Goal: Task Accomplishment & Management: Complete application form

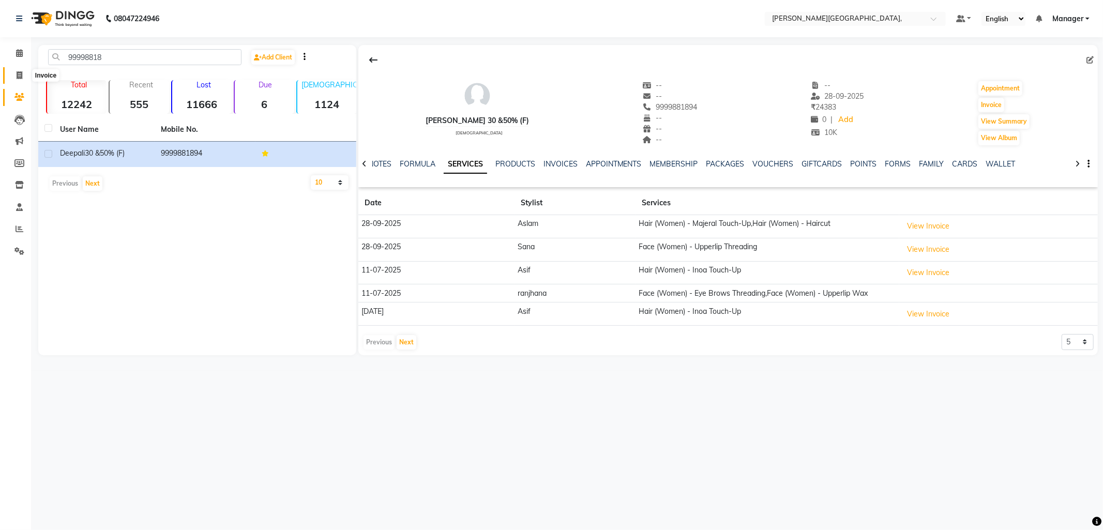
click at [17, 75] on icon at bounding box center [20, 75] width 6 height 8
select select "6483"
select select "service"
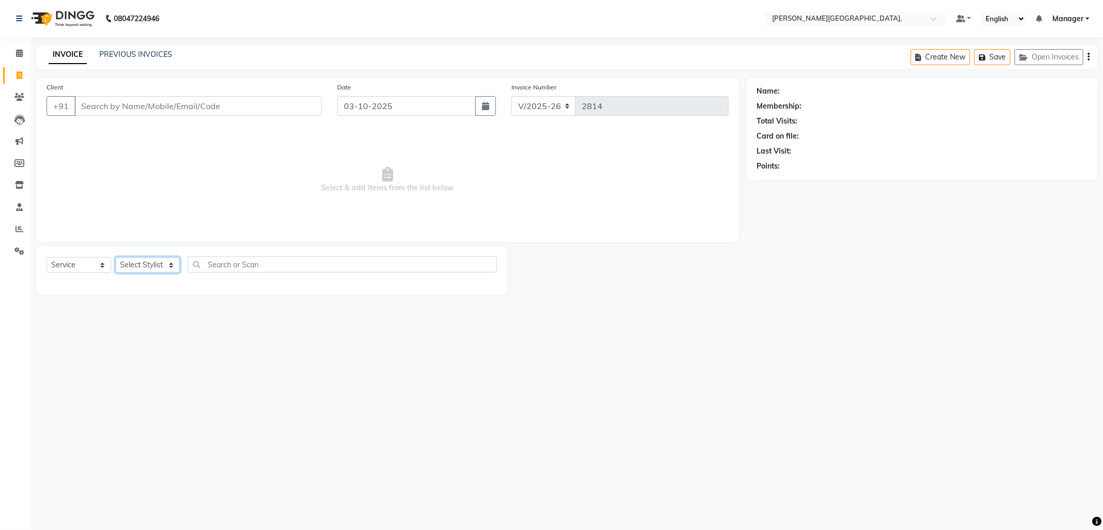
click at [170, 263] on select "Select Stylist [PERSON_NAME] [PERSON_NAME] nails Manager [PERSON_NAME]" at bounding box center [147, 265] width 65 height 16
select select "93598"
click at [115, 257] on select "Select Stylist [PERSON_NAME] [PERSON_NAME] nails Manager [PERSON_NAME]" at bounding box center [147, 265] width 65 height 16
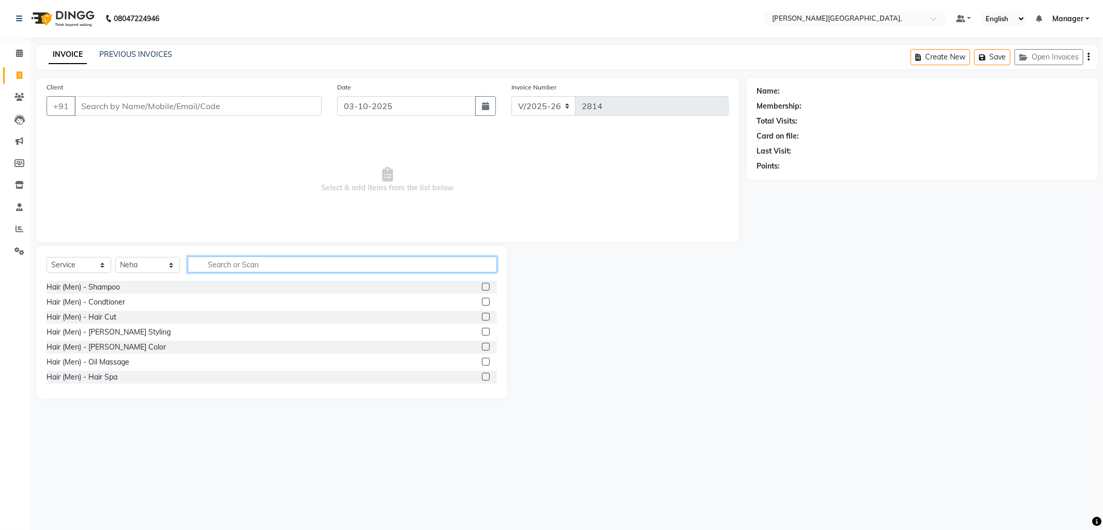
click at [211, 265] on input "text" at bounding box center [342, 264] width 309 height 16
click at [234, 267] on input "thre" at bounding box center [335, 264] width 295 height 16
type input "t"
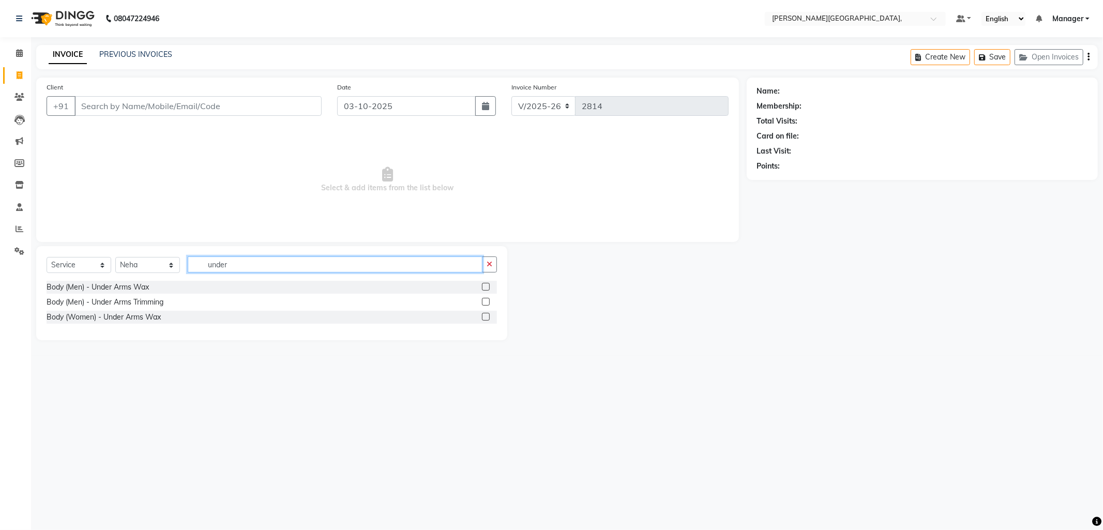
type input "under"
click at [486, 314] on label at bounding box center [486, 317] width 8 height 8
click at [486, 314] on input "checkbox" at bounding box center [485, 317] width 7 height 7
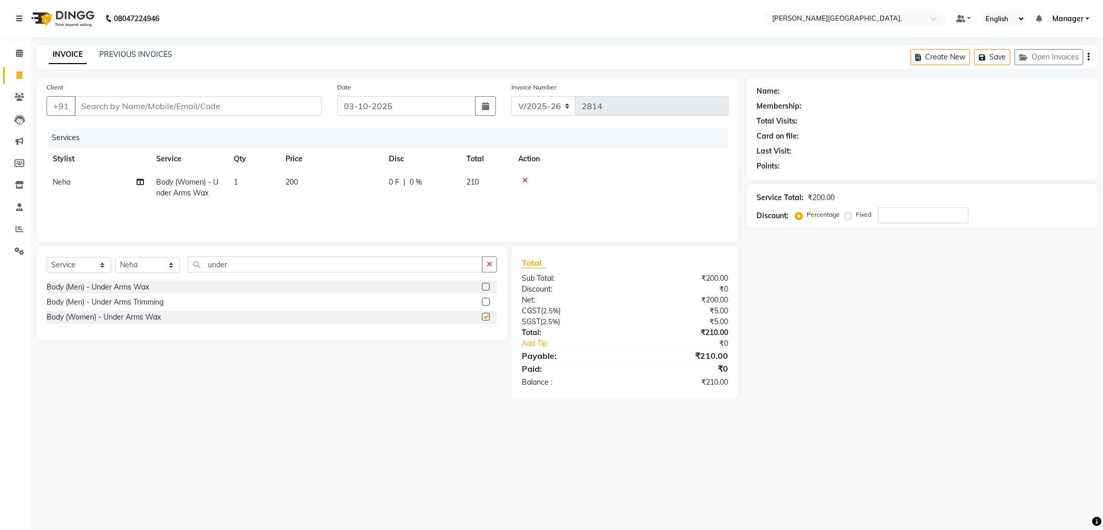
checkbox input "false"
click at [235, 269] on input "under" at bounding box center [335, 264] width 295 height 16
type input "u"
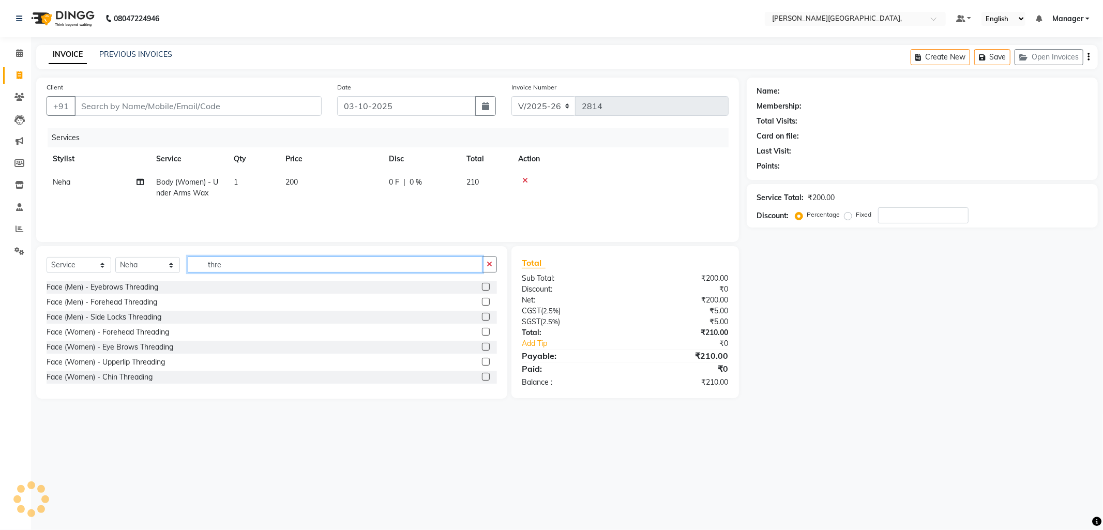
type input "thre"
click at [482, 345] on label at bounding box center [486, 347] width 8 height 8
click at [482, 345] on input "checkbox" at bounding box center [485, 347] width 7 height 7
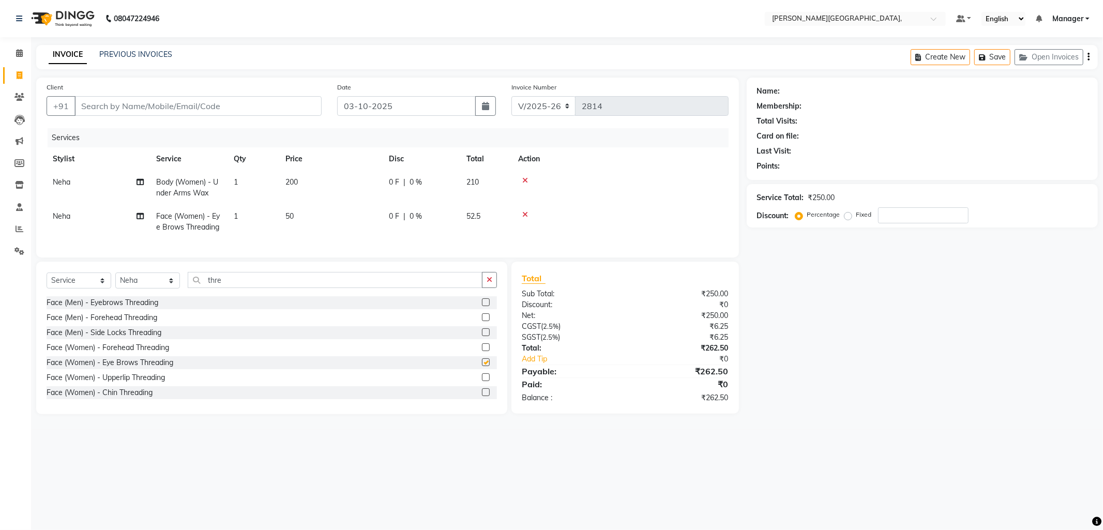
checkbox input "false"
click at [482, 381] on label at bounding box center [486, 377] width 8 height 8
click at [482, 381] on input "checkbox" at bounding box center [485, 377] width 7 height 7
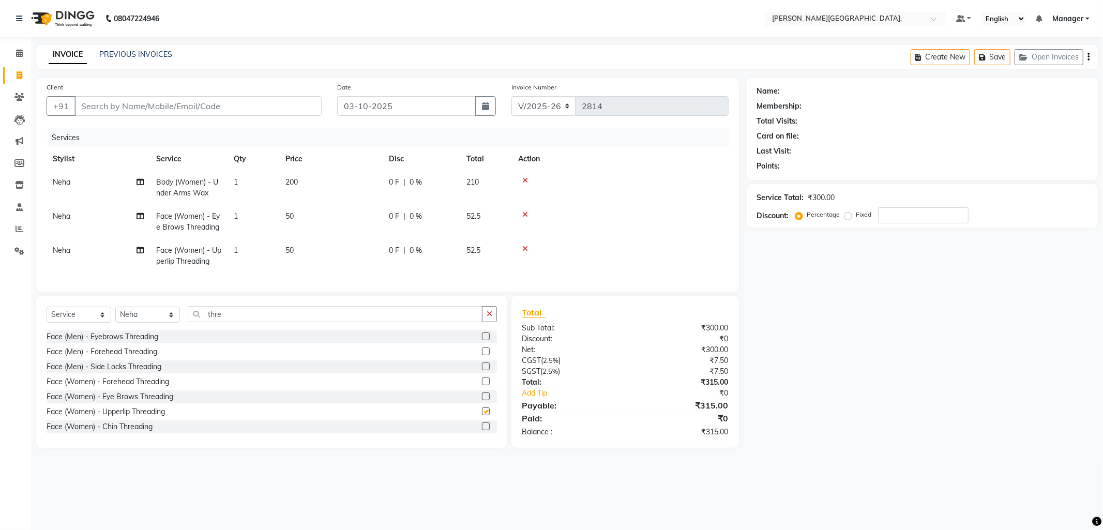
checkbox input "false"
click at [134, 101] on input "Client" at bounding box center [197, 106] width 247 height 20
type input "s"
type input "0"
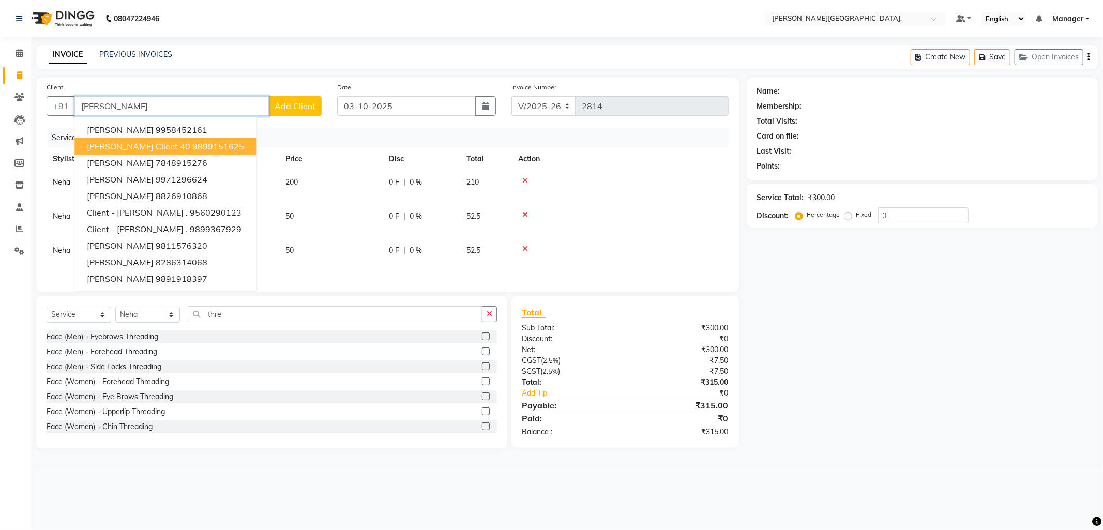
click at [132, 144] on span "[PERSON_NAME] client 40" at bounding box center [138, 146] width 103 height 10
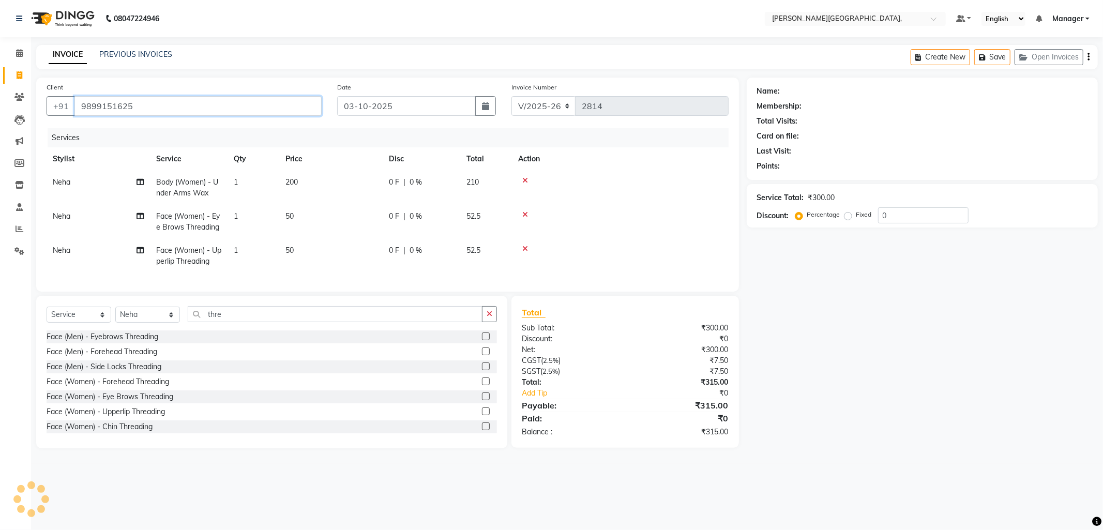
type input "9899151625"
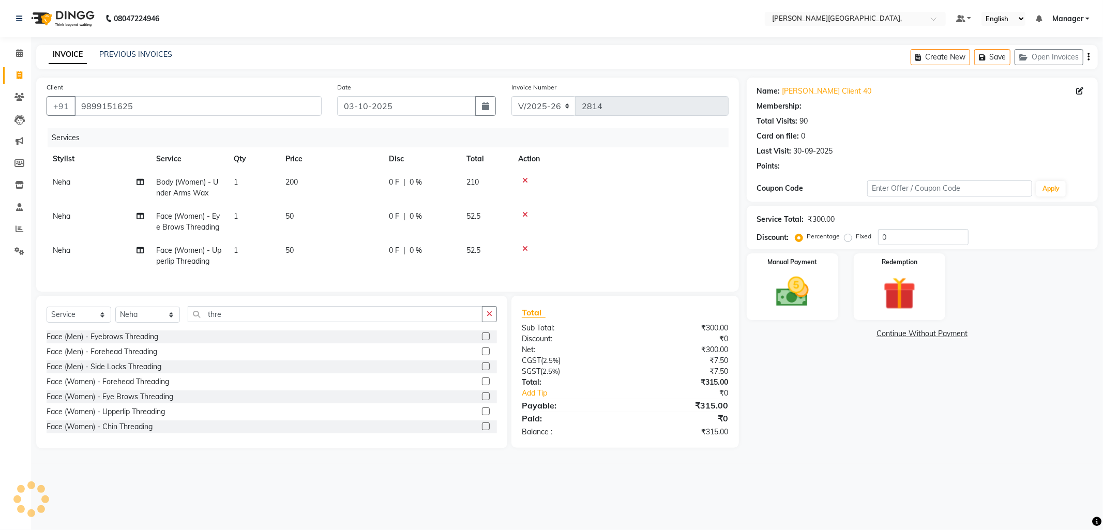
select select "1: Object"
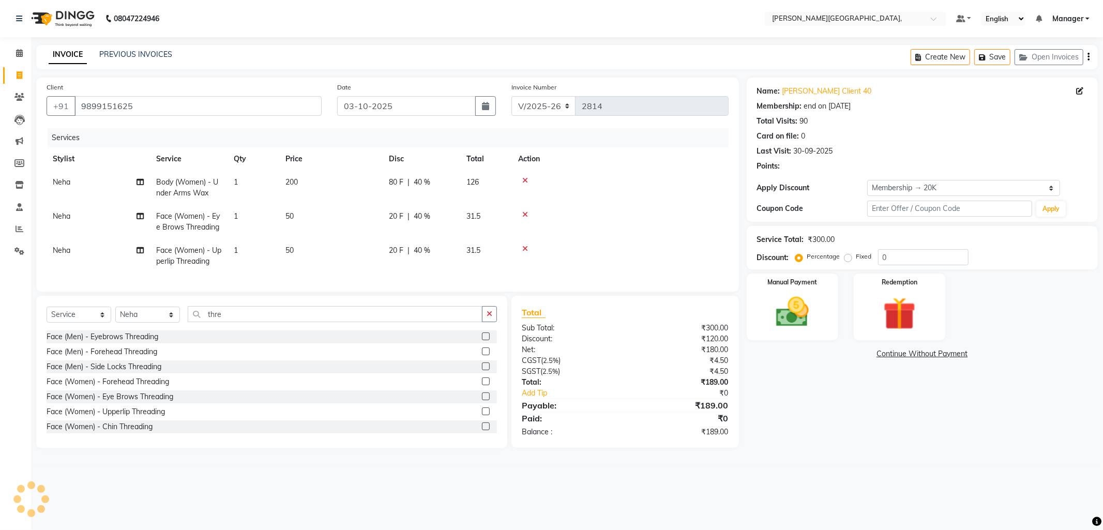
type input "40"
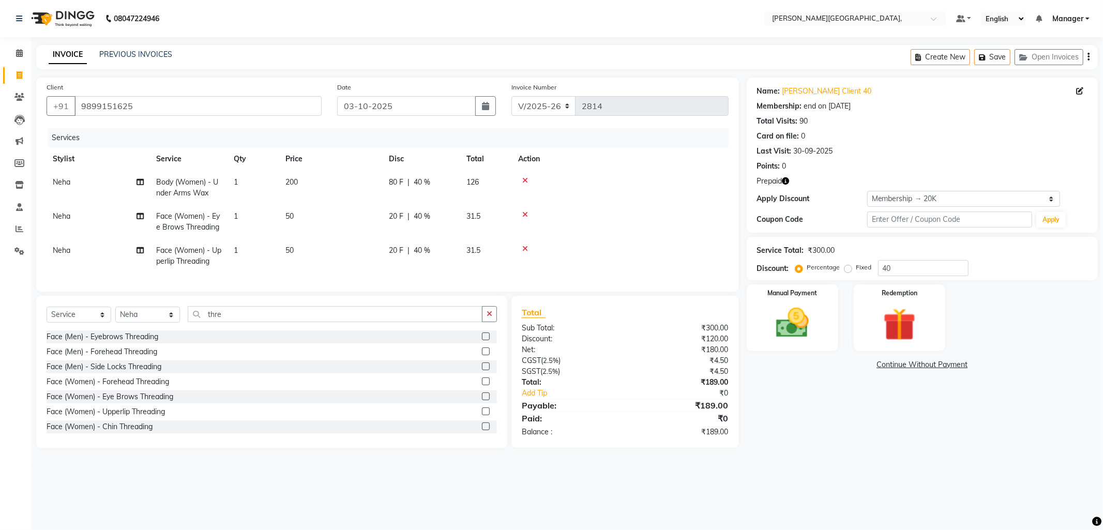
click at [419, 184] on span "40 %" at bounding box center [422, 182] width 17 height 11
select select "93598"
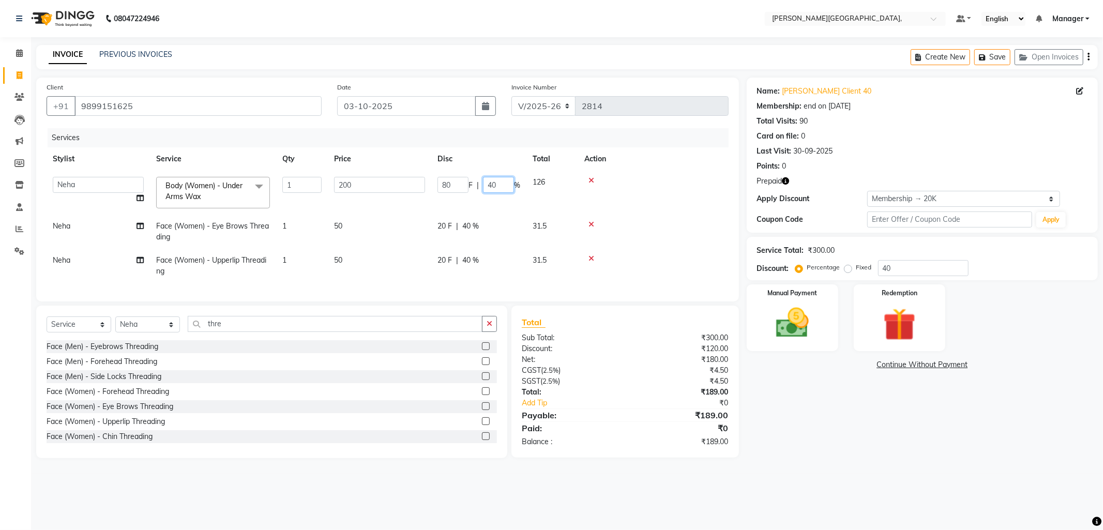
click at [499, 184] on input "40" at bounding box center [498, 185] width 31 height 16
type input "4"
click at [468, 223] on tr "Neha Face (Women) - Eye Brows Threading 1 50 20 F | 40 % 31.5" at bounding box center [388, 232] width 682 height 34
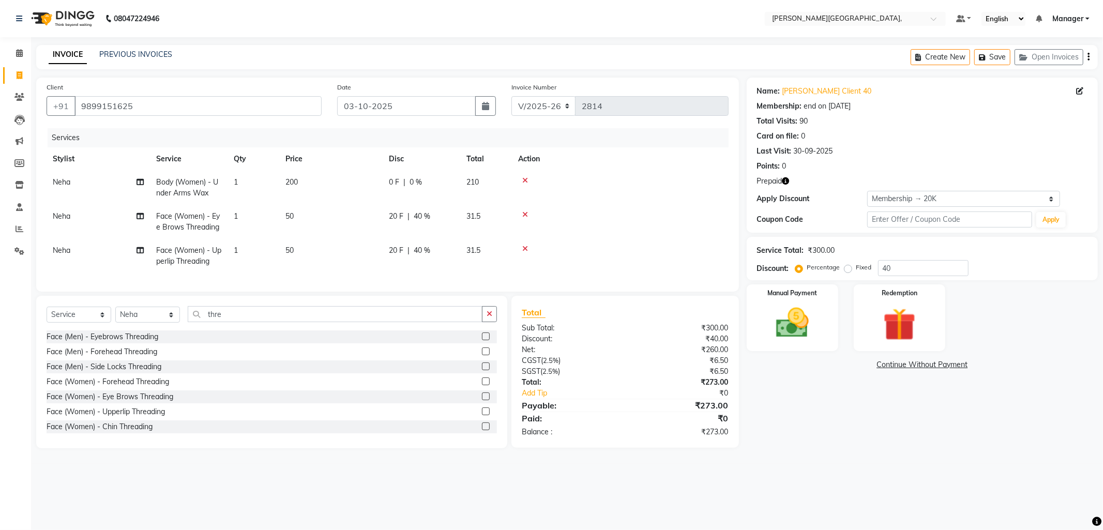
click at [422, 220] on span "40 %" at bounding box center [422, 216] width 17 height 11
select select "93598"
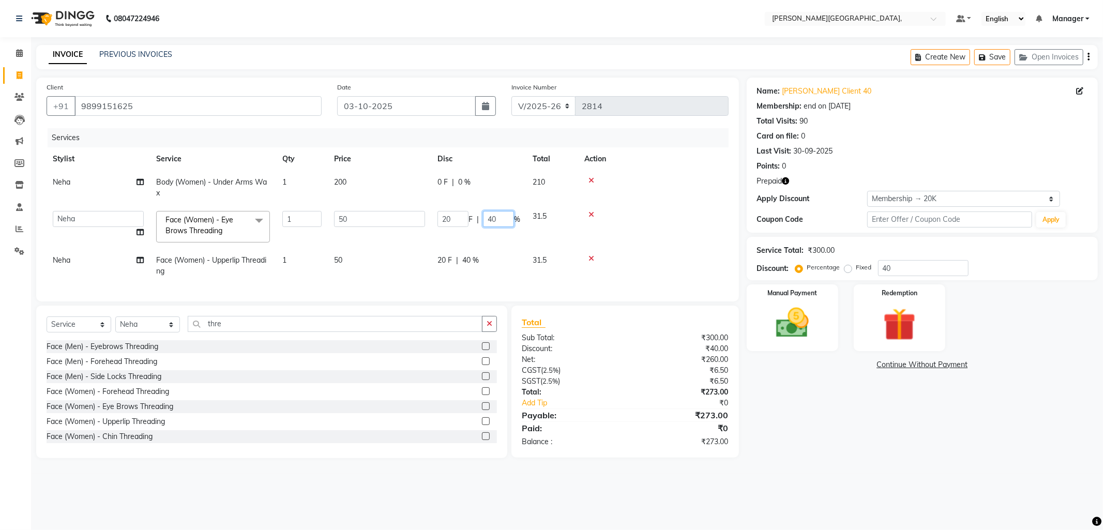
click at [499, 218] on input "40" at bounding box center [498, 219] width 31 height 16
type input "4"
click at [644, 212] on div at bounding box center [653, 214] width 138 height 7
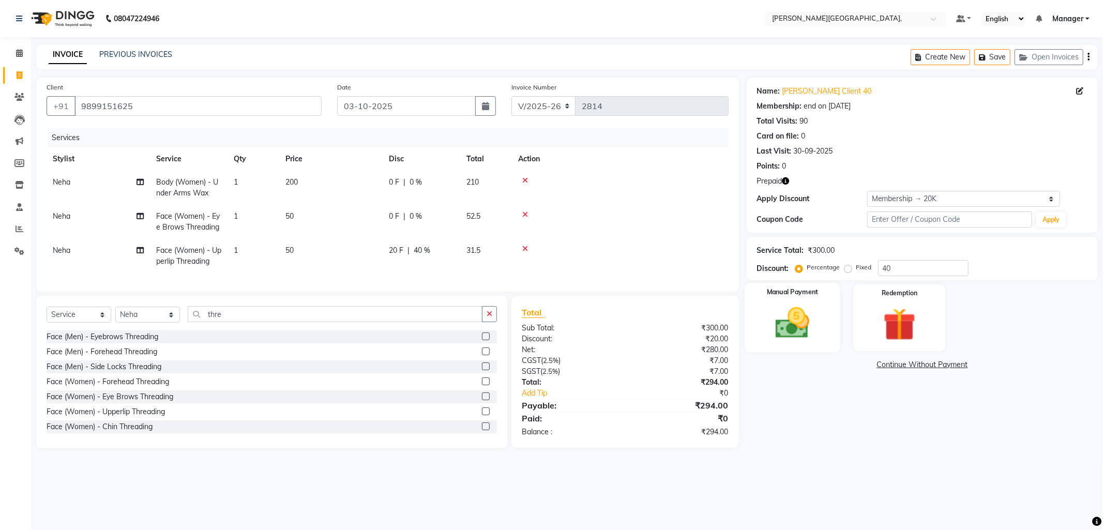
click at [784, 310] on img at bounding box center [792, 322] width 55 height 39
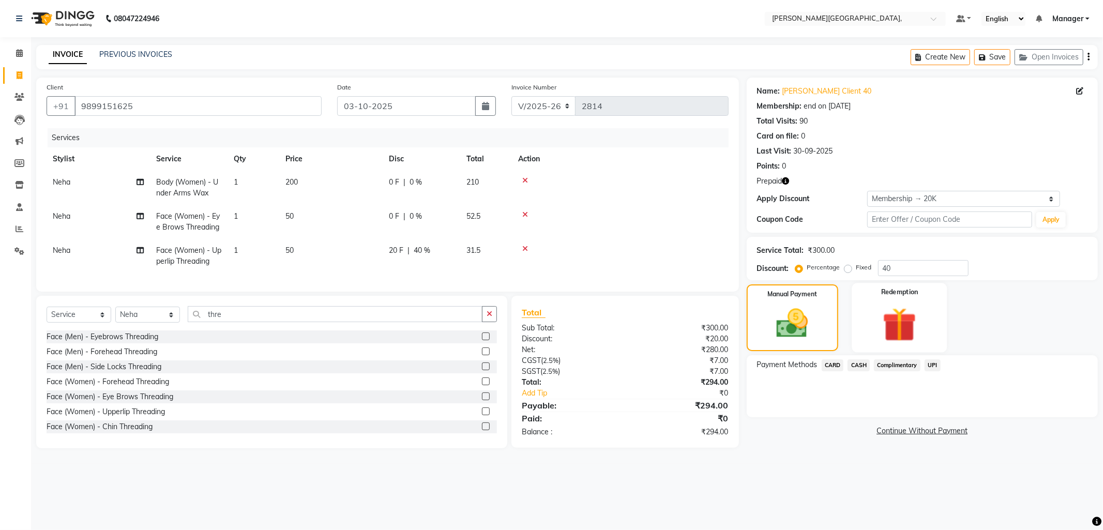
click at [900, 312] on img at bounding box center [899, 324] width 55 height 42
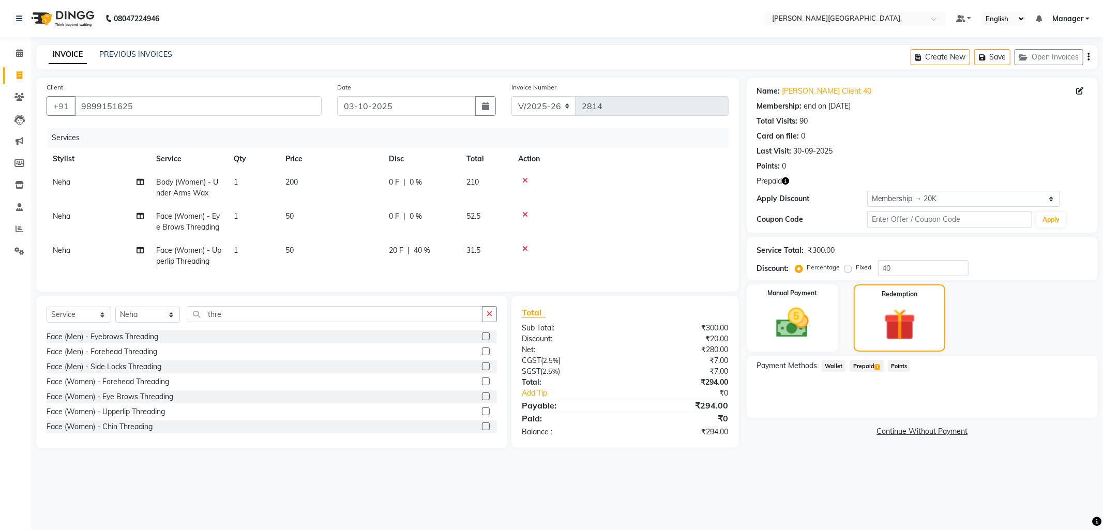
click at [852, 362] on span "Prepaid 1" at bounding box center [866, 366] width 34 height 12
click at [414, 178] on span "0 %" at bounding box center [415, 182] width 12 height 11
select select "93598"
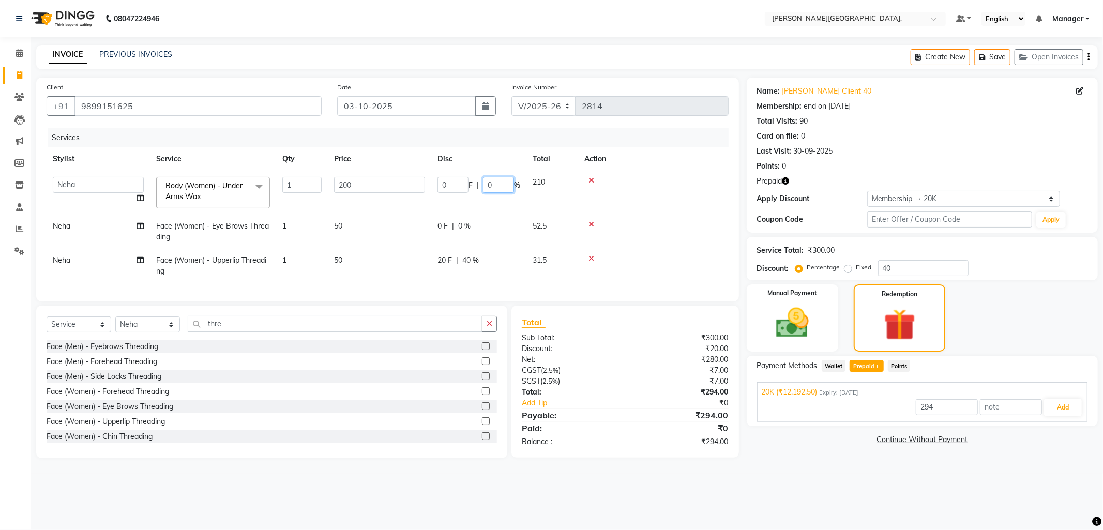
click at [494, 185] on input "0" at bounding box center [498, 185] width 31 height 16
type input "40"
type input "12192.5"
click at [450, 256] on td "20 F | 40 %" at bounding box center [478, 266] width 95 height 34
select select "93598"
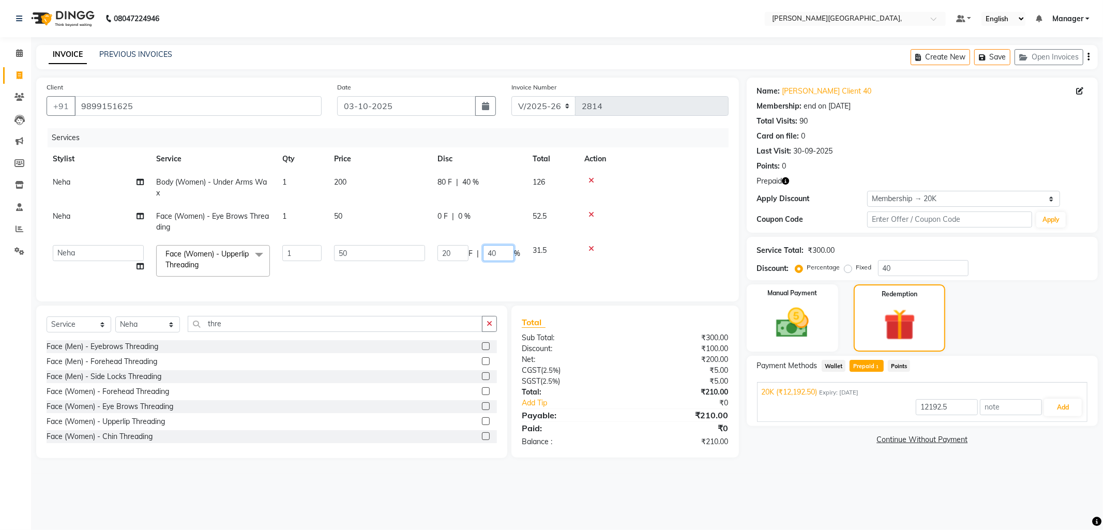
click at [502, 252] on input "40" at bounding box center [498, 253] width 31 height 16
type input "4"
click at [490, 281] on div "Services Stylist Service Qty Price Disc Total Action Neha Body (Women) - Under …" at bounding box center [388, 209] width 682 height 163
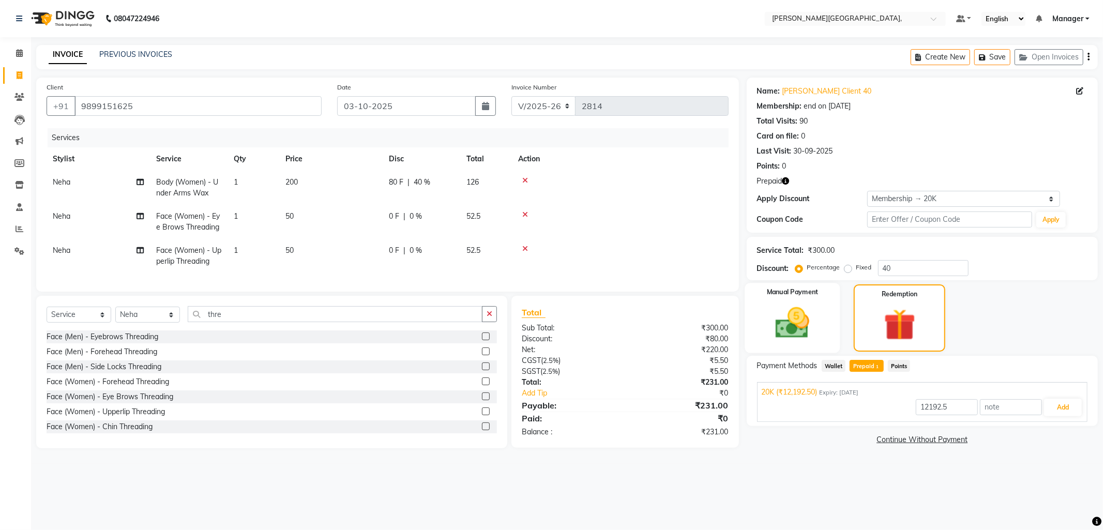
click at [781, 324] on img at bounding box center [792, 322] width 55 height 39
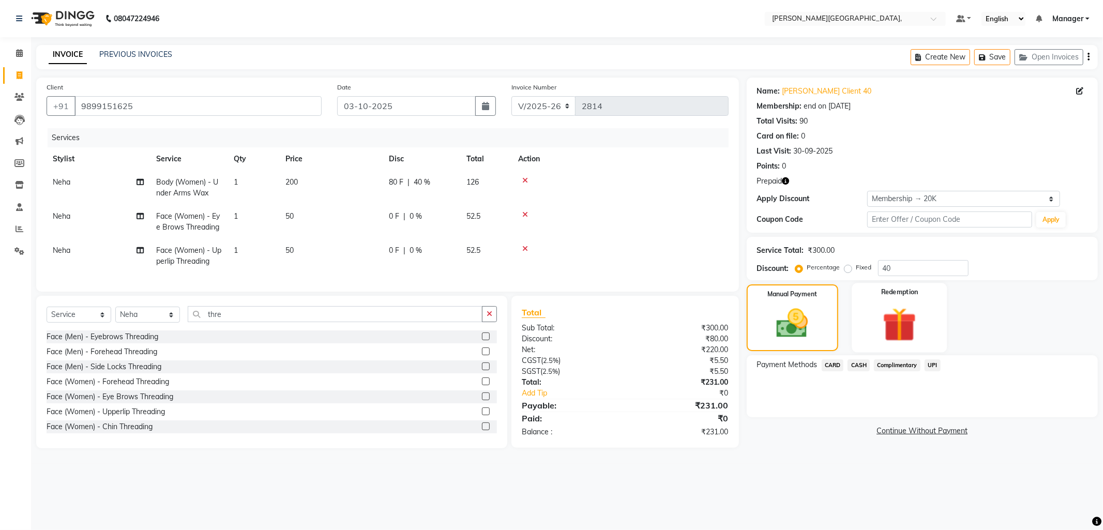
click at [911, 309] on img at bounding box center [899, 324] width 55 height 42
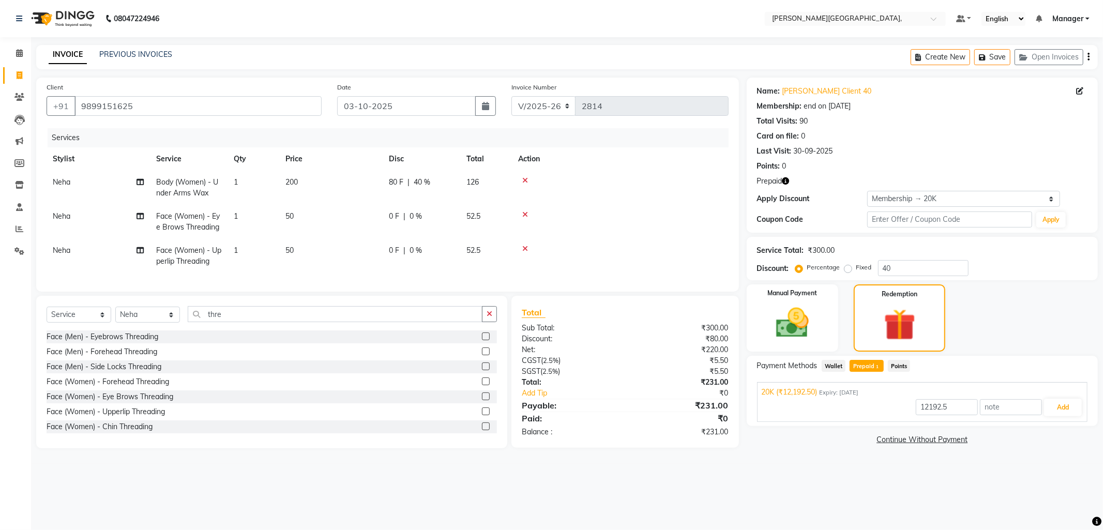
click at [870, 363] on span "Prepaid 1" at bounding box center [866, 366] width 34 height 12
type input "231"
click at [1066, 404] on button "Add" at bounding box center [1063, 408] width 38 height 18
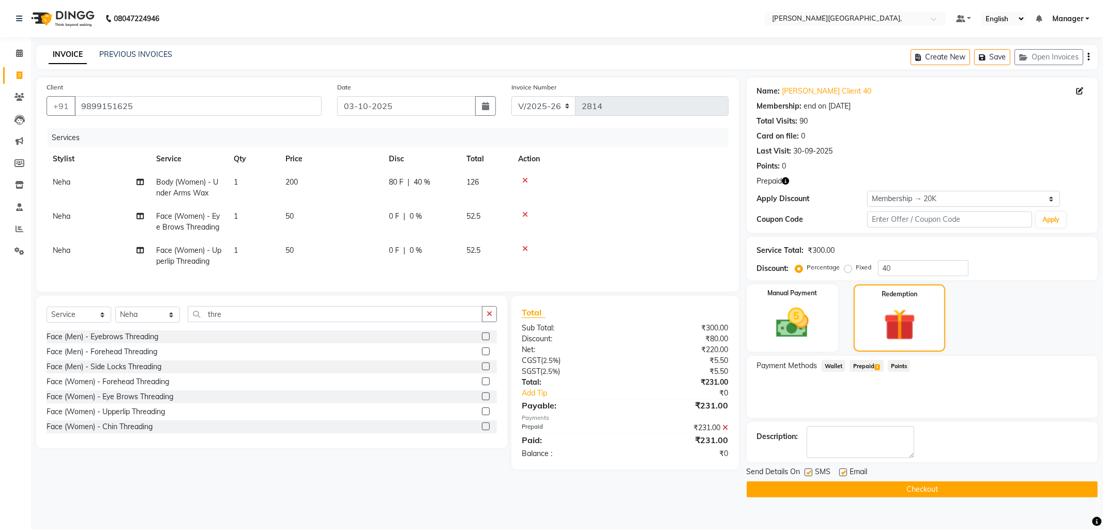
click at [939, 488] on button "Checkout" at bounding box center [922, 489] width 351 height 16
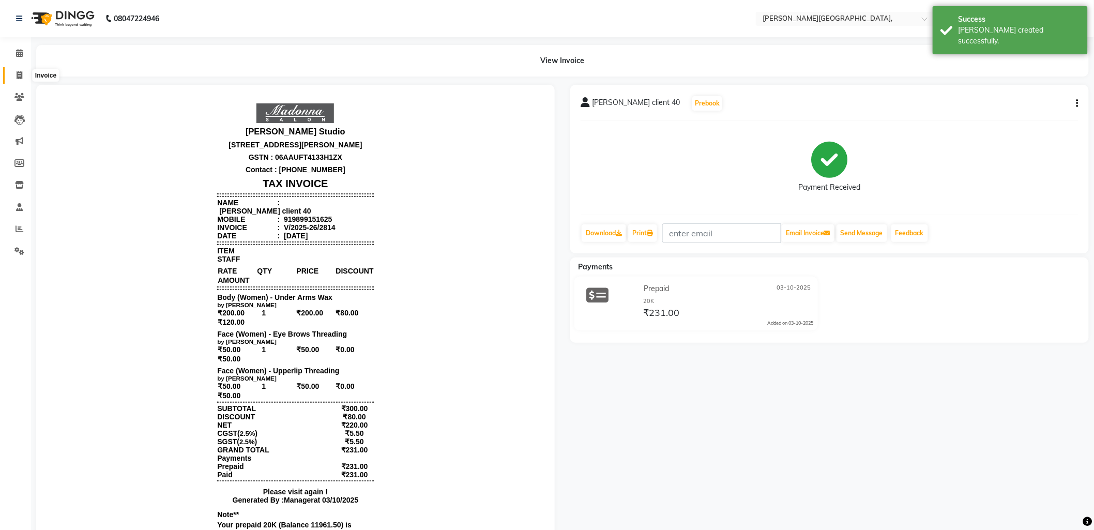
click at [19, 75] on icon at bounding box center [20, 75] width 6 height 8
select select "service"
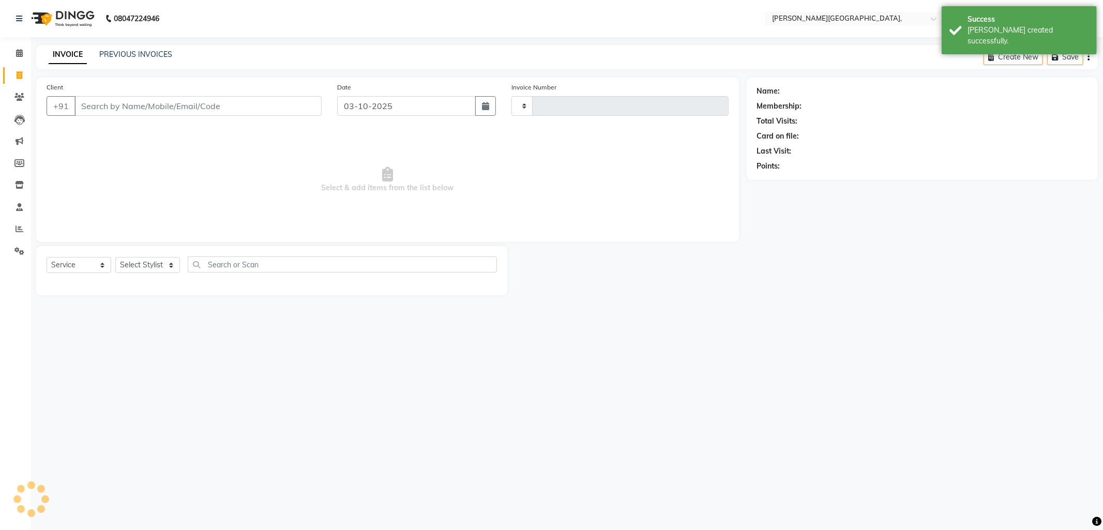
type input "2815"
select select "6483"
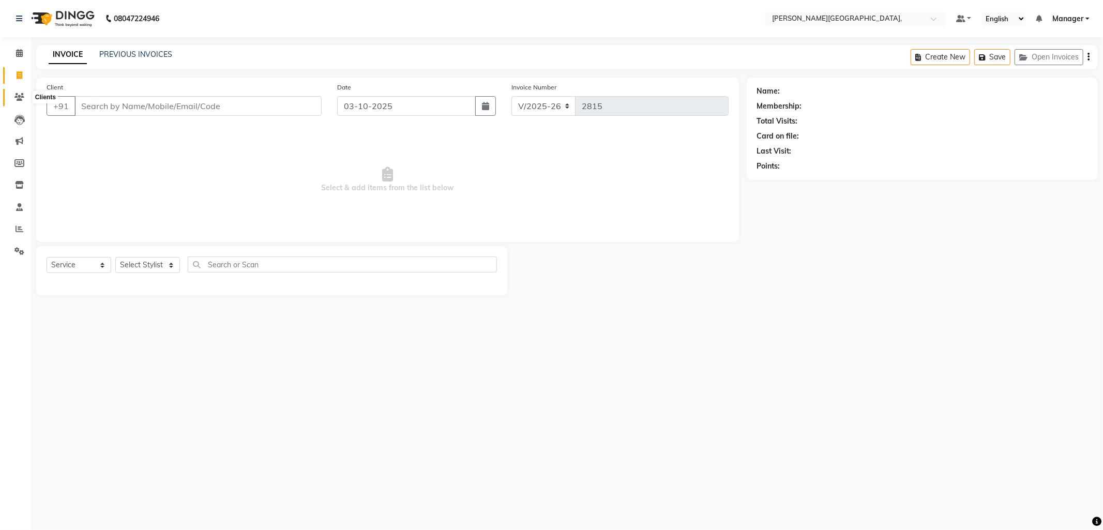
click at [17, 97] on icon at bounding box center [19, 97] width 10 height 8
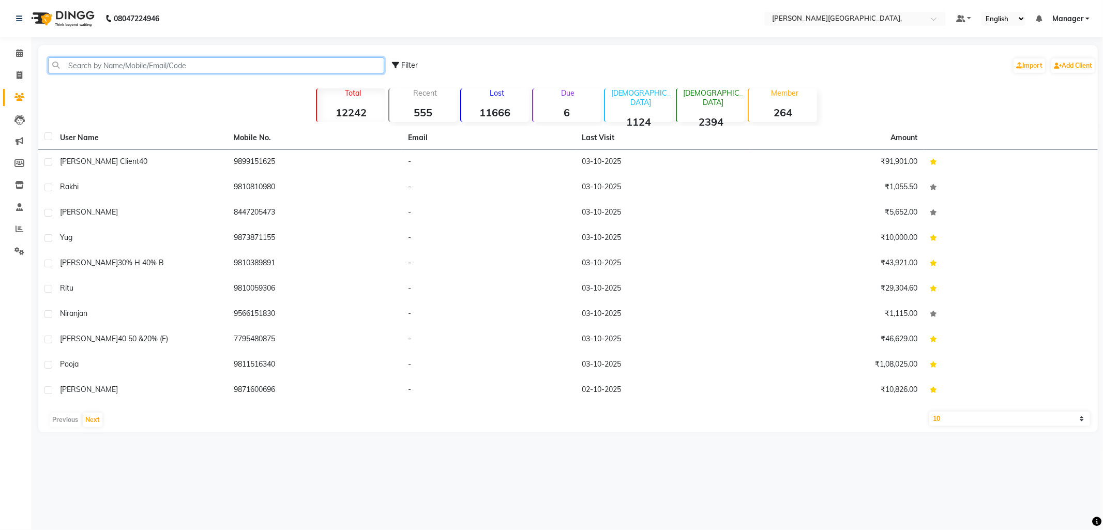
click at [114, 65] on input "text" at bounding box center [216, 65] width 336 height 16
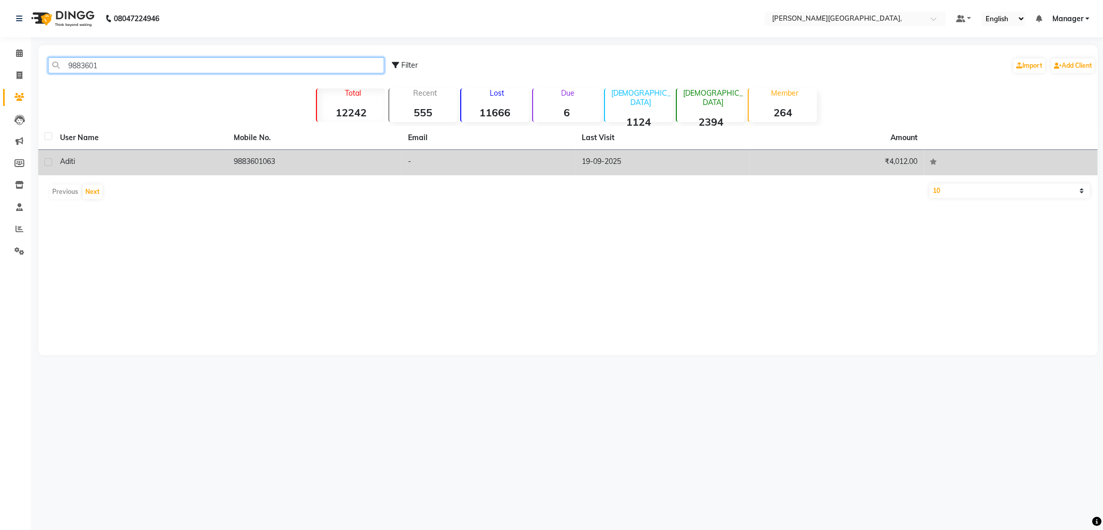
type input "9883601"
click at [106, 158] on div "aditi" at bounding box center [141, 161] width 162 height 11
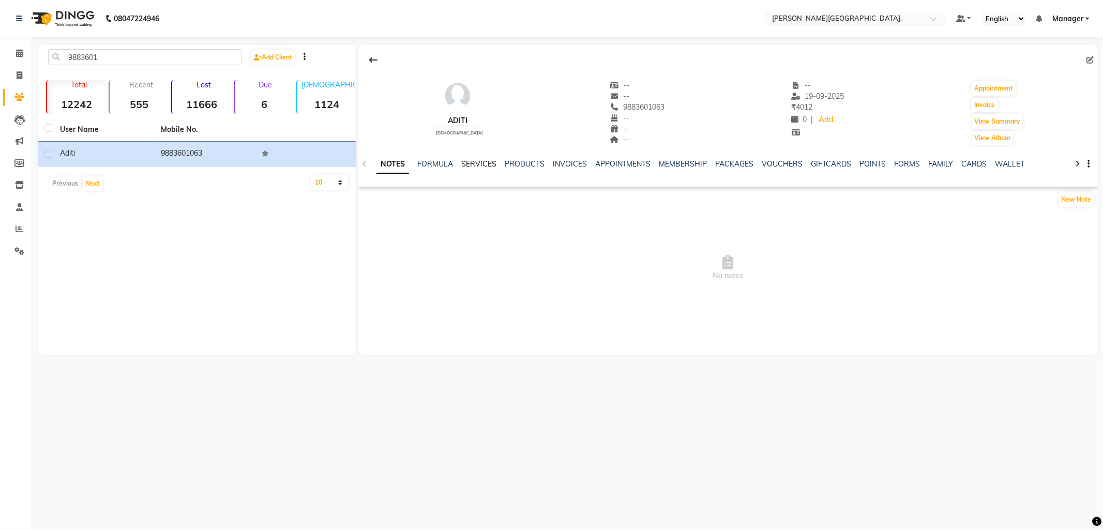
click at [473, 162] on link "SERVICES" at bounding box center [478, 163] width 35 height 9
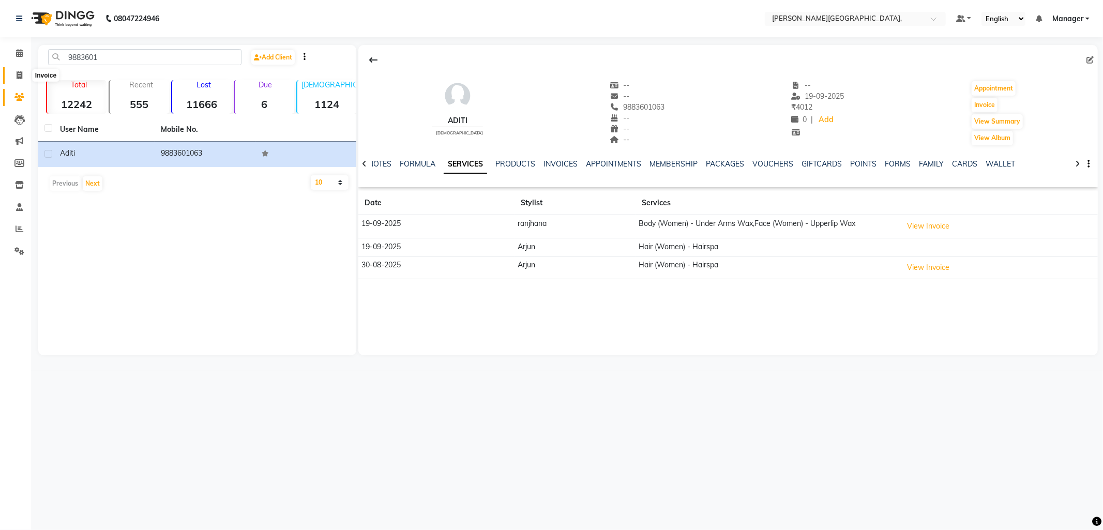
click at [22, 77] on icon at bounding box center [20, 75] width 6 height 8
select select "service"
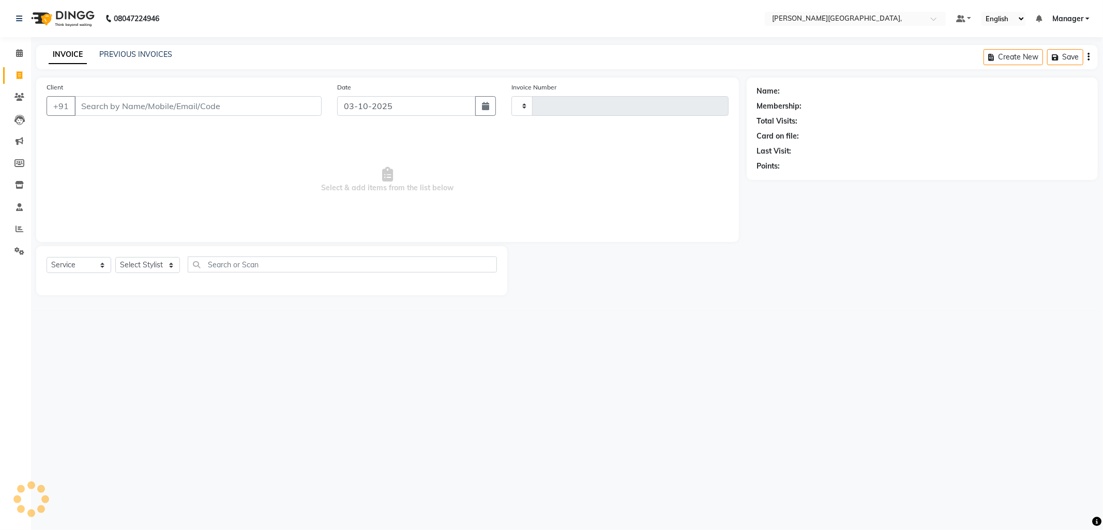
type input "2816"
select select "6483"
click at [121, 54] on link "PREVIOUS INVOICES" at bounding box center [135, 54] width 73 height 9
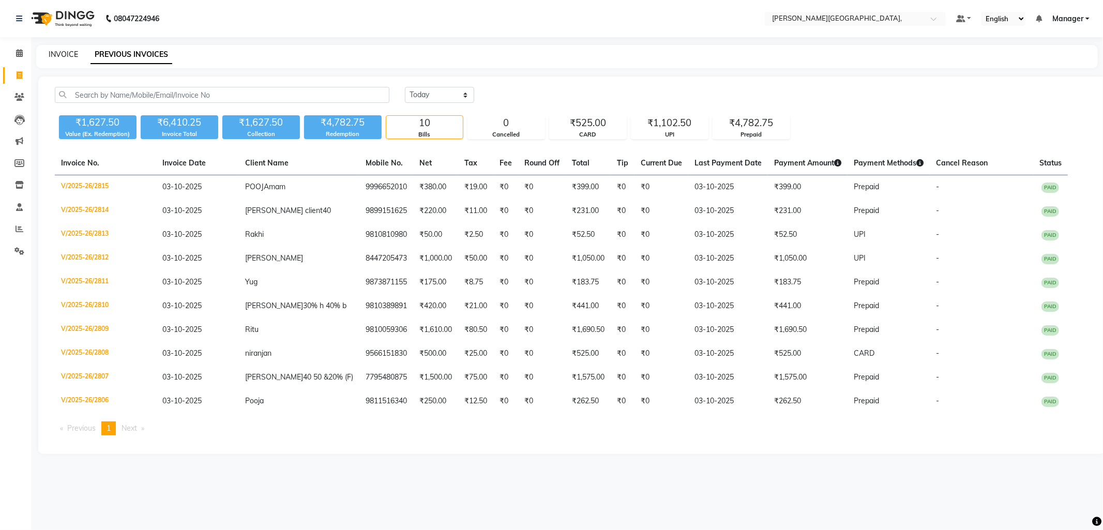
click at [59, 56] on link "INVOICE" at bounding box center [63, 54] width 29 height 9
select select "service"
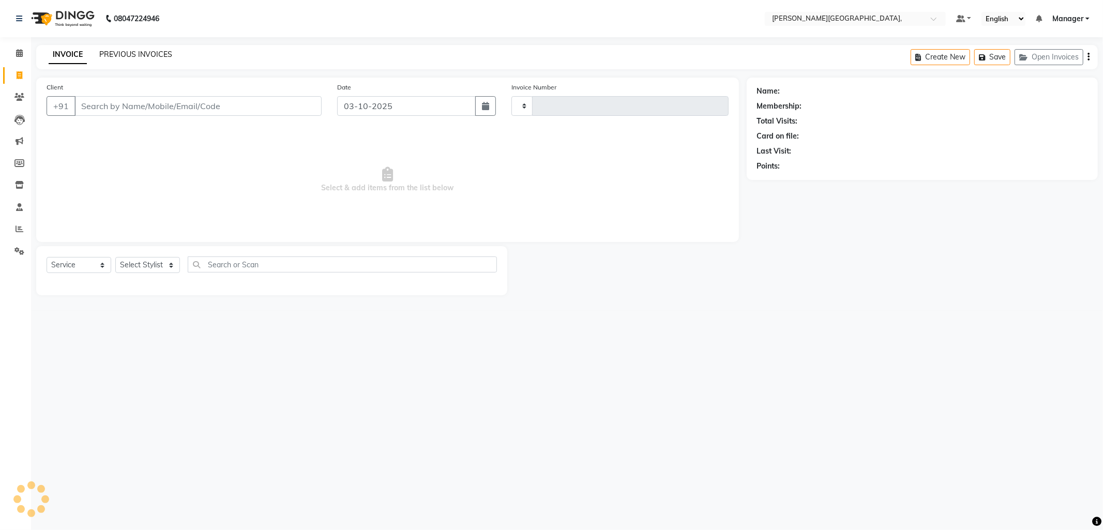
click at [130, 54] on link "PREVIOUS INVOICES" at bounding box center [135, 54] width 73 height 9
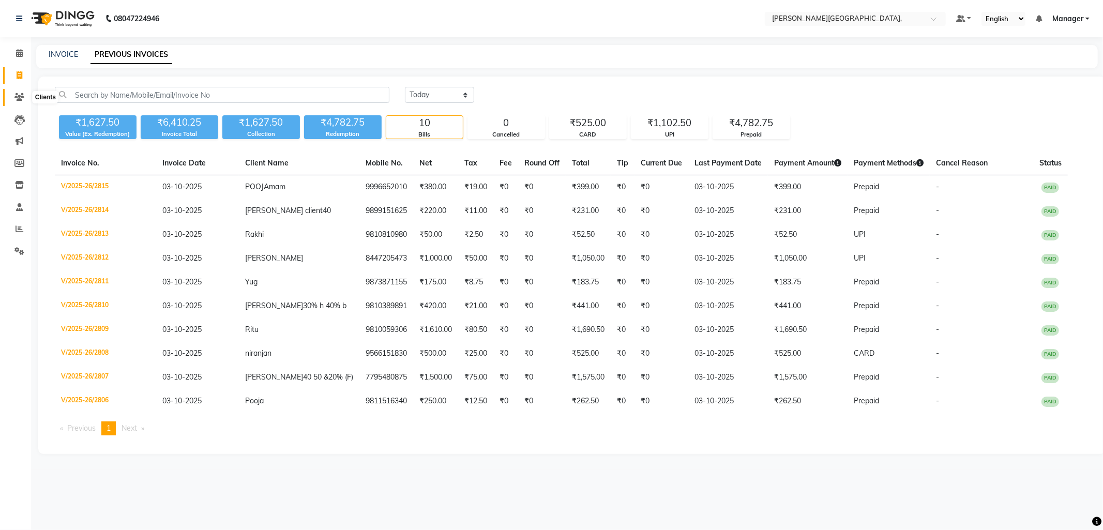
click at [16, 99] on icon at bounding box center [19, 97] width 10 height 8
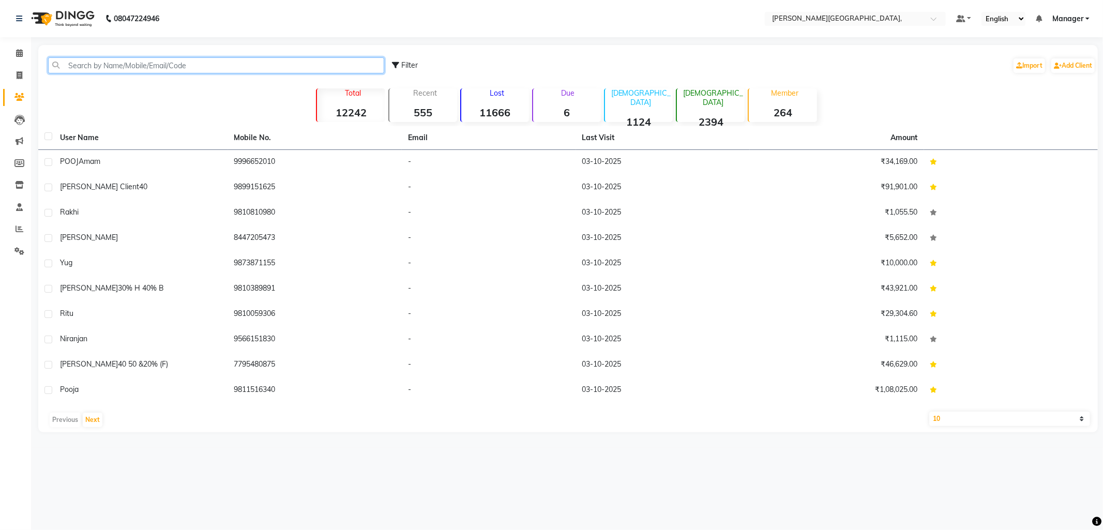
click at [89, 65] on input "text" at bounding box center [216, 65] width 336 height 16
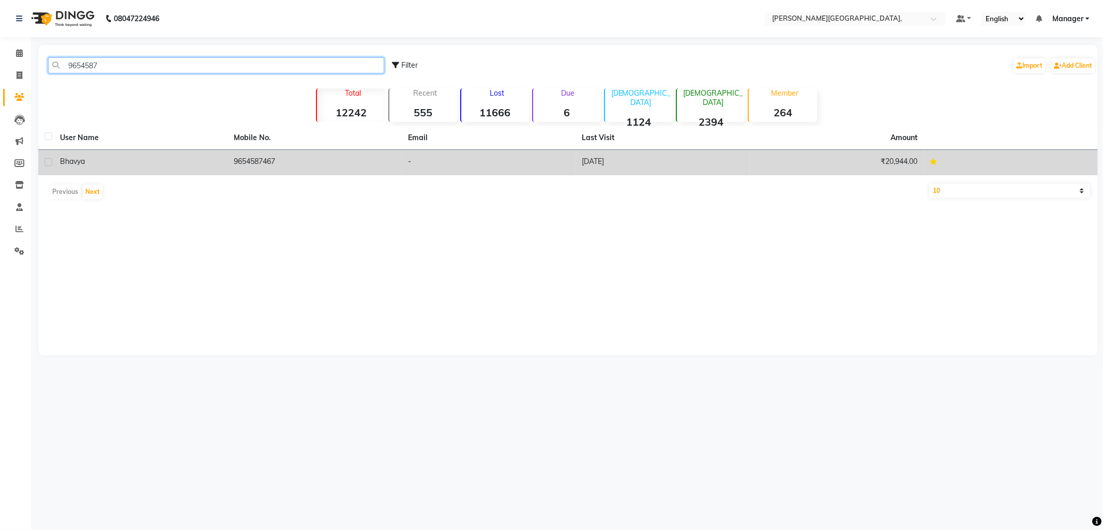
type input "9654587"
click at [226, 163] on td "Bhavya" at bounding box center [141, 162] width 174 height 25
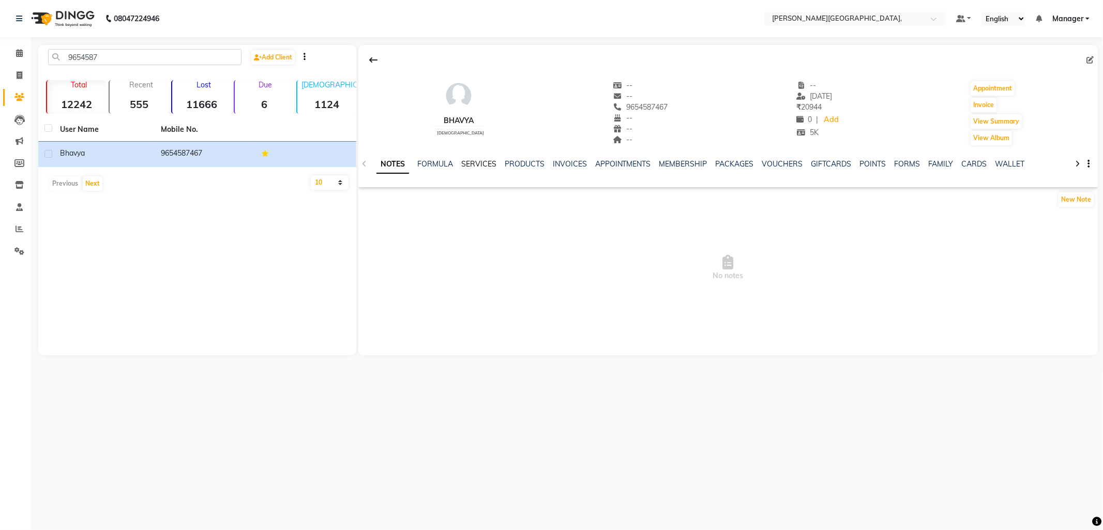
click at [477, 166] on link "SERVICES" at bounding box center [478, 163] width 35 height 9
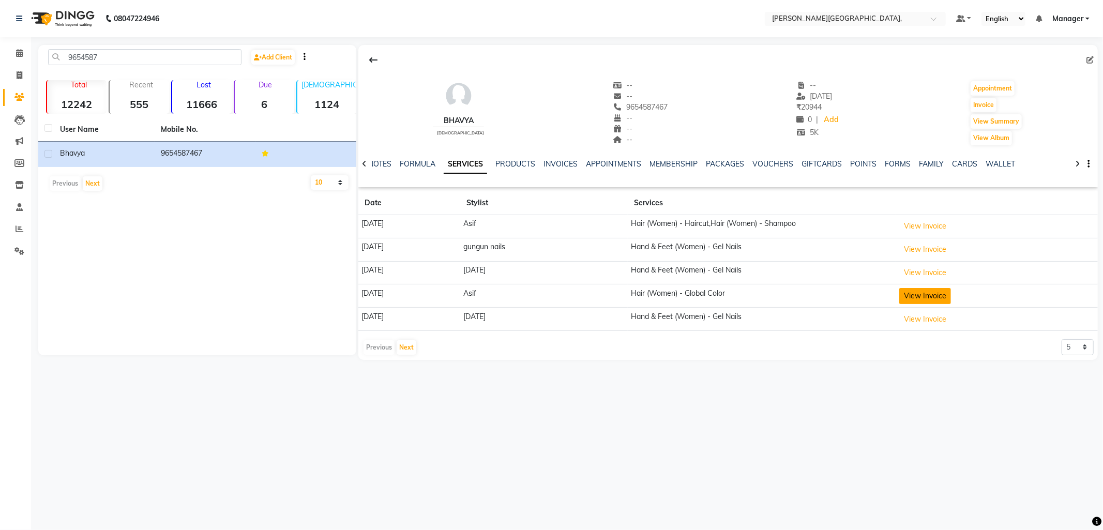
click at [935, 296] on button "View Invoice" at bounding box center [925, 296] width 52 height 16
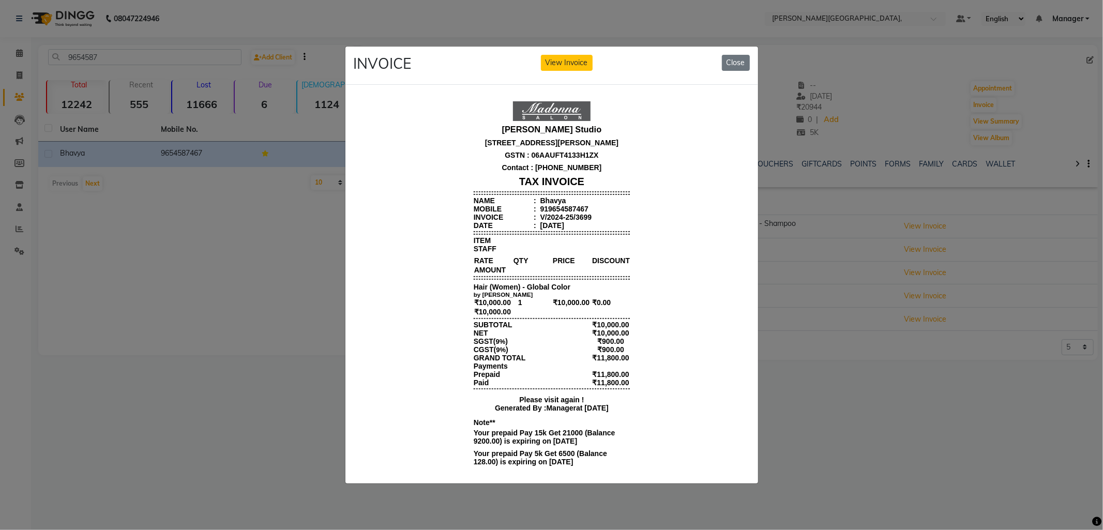
click at [729, 55] on button "Close" at bounding box center [736, 63] width 28 height 16
click at [732, 63] on button "Close" at bounding box center [736, 63] width 28 height 16
click at [734, 57] on button "Close" at bounding box center [736, 63] width 28 height 16
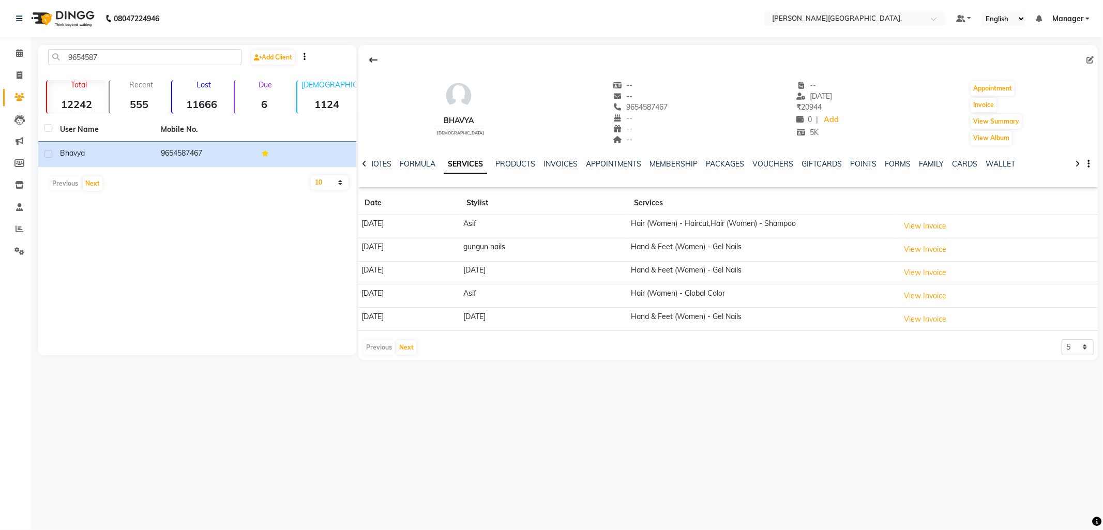
click at [706, 287] on td "Hair (Women) - Global Color" at bounding box center [762, 295] width 268 height 23
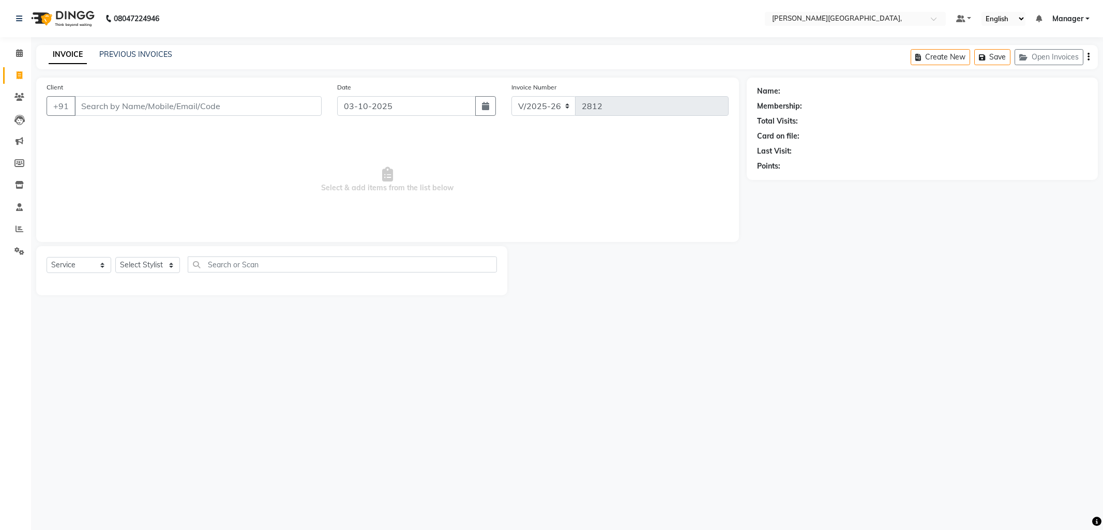
select select "6483"
select select "service"
click at [172, 265] on select "Select Stylist [PERSON_NAME] [PERSON_NAME] nails Manager [PERSON_NAME]" at bounding box center [147, 265] width 65 height 16
select select "83621"
click at [115, 257] on select "Select Stylist [PERSON_NAME] [PERSON_NAME] nails Manager [PERSON_NAME]" at bounding box center [147, 265] width 65 height 16
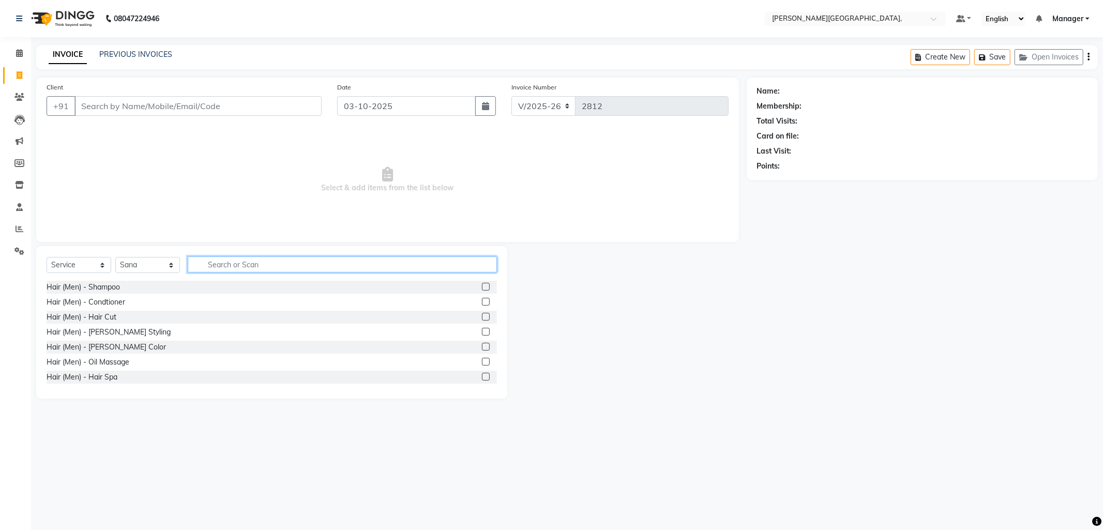
click at [215, 267] on input "text" at bounding box center [342, 264] width 309 height 16
type input "thre"
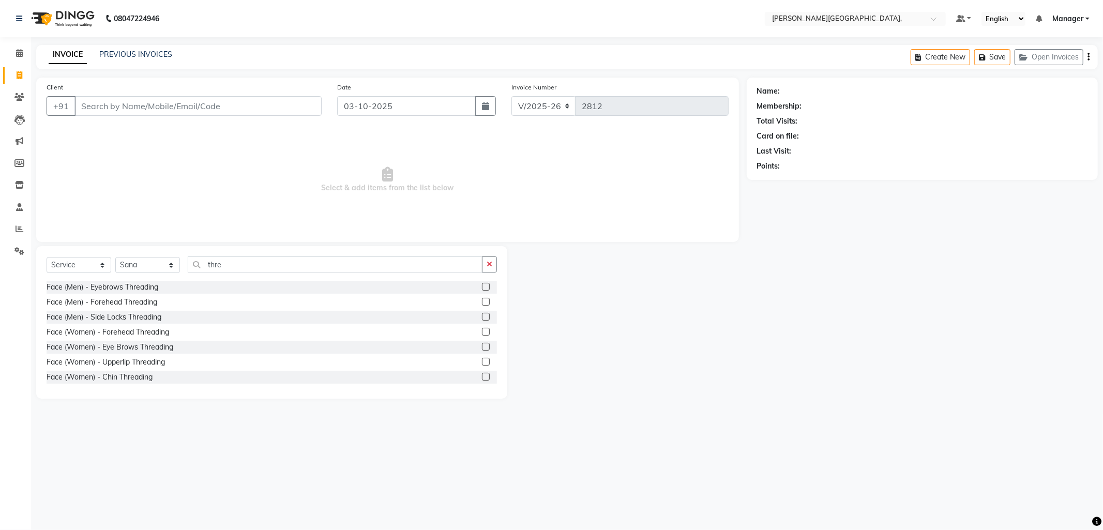
click at [482, 348] on label at bounding box center [486, 347] width 8 height 8
click at [482, 348] on input "checkbox" at bounding box center [485, 347] width 7 height 7
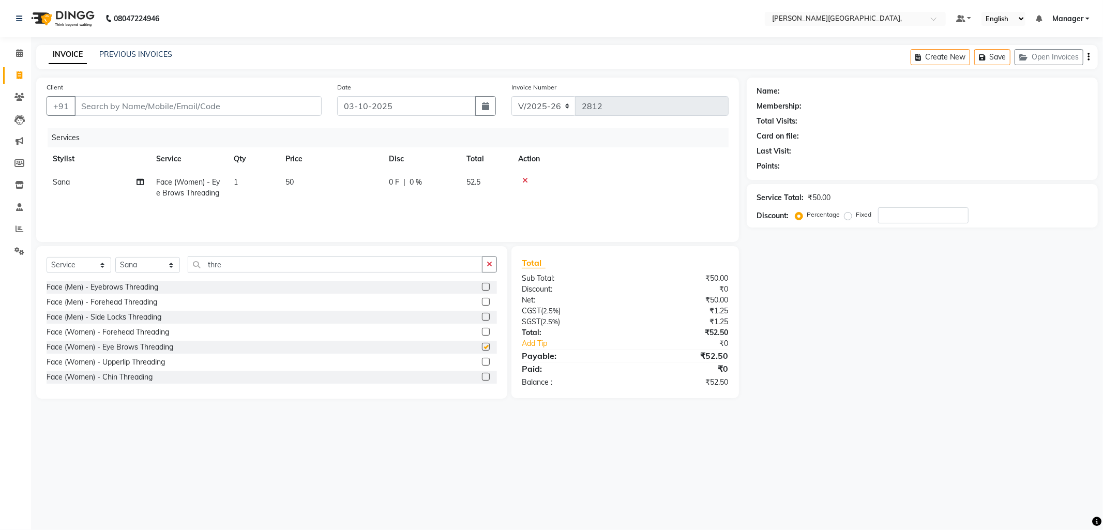
checkbox input "false"
click at [122, 109] on input "Client" at bounding box center [197, 106] width 247 height 20
type input "9"
type input "0"
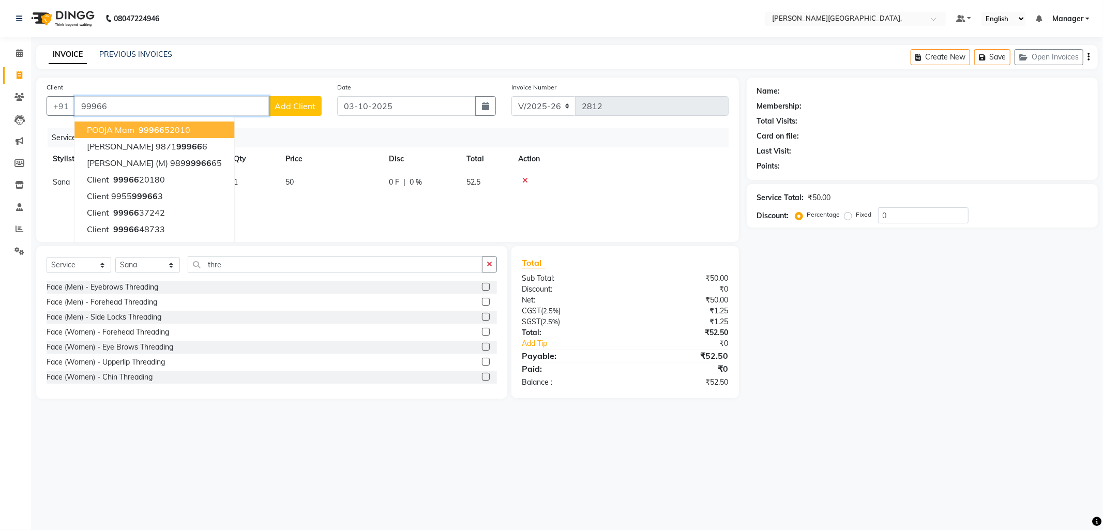
click at [111, 130] on span "POOJA mam" at bounding box center [111, 130] width 48 height 10
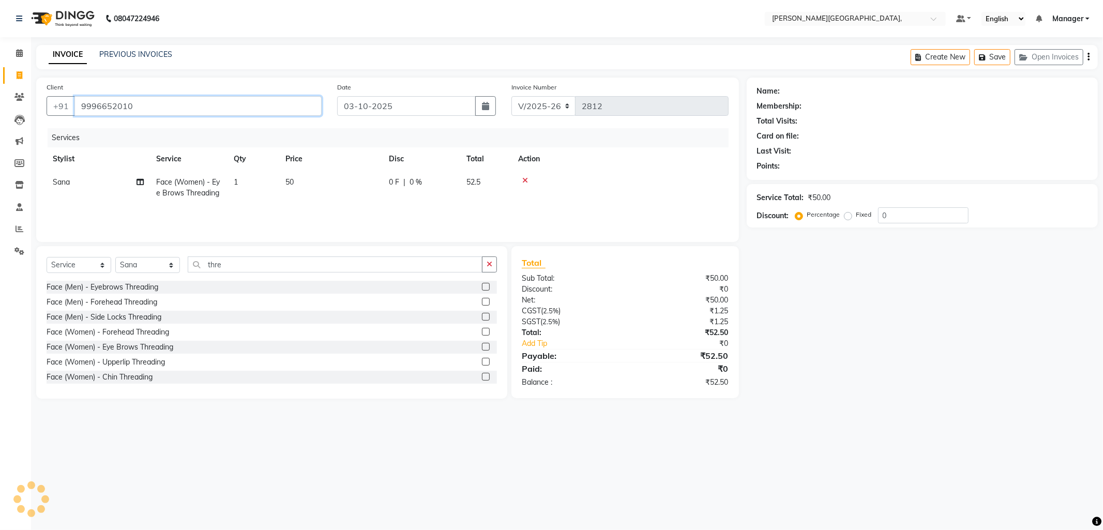
type input "9996652010"
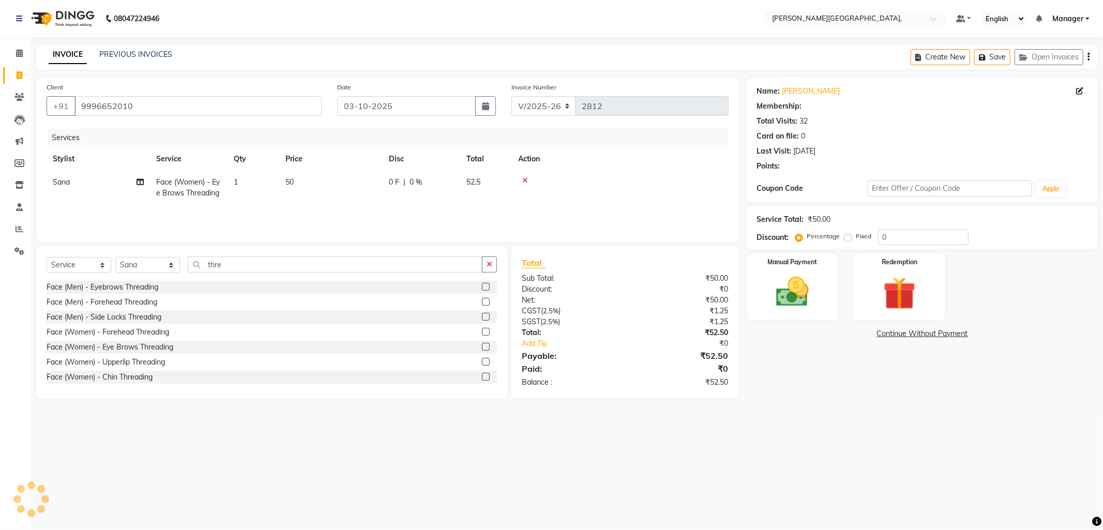
select select "1: Object"
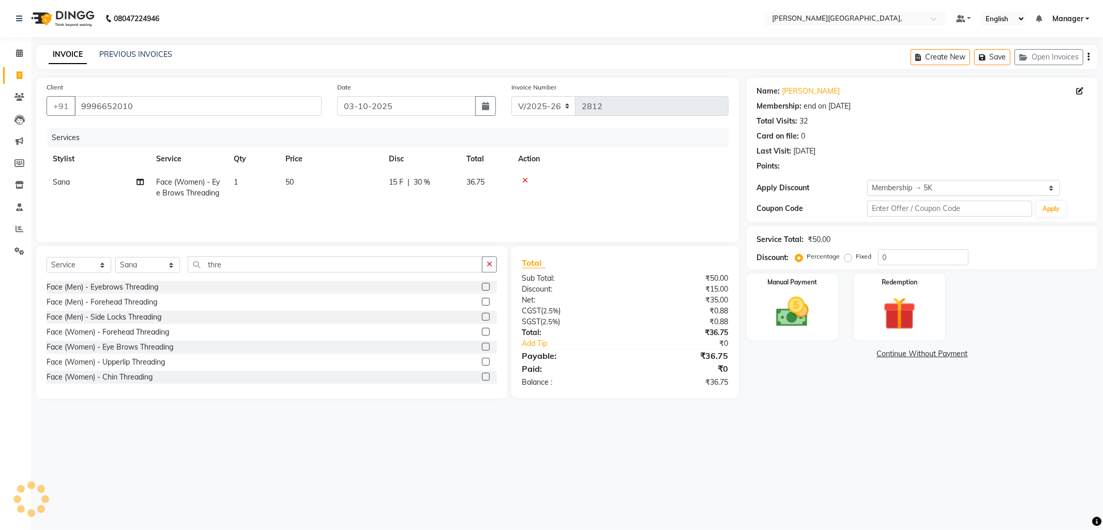
type input "30"
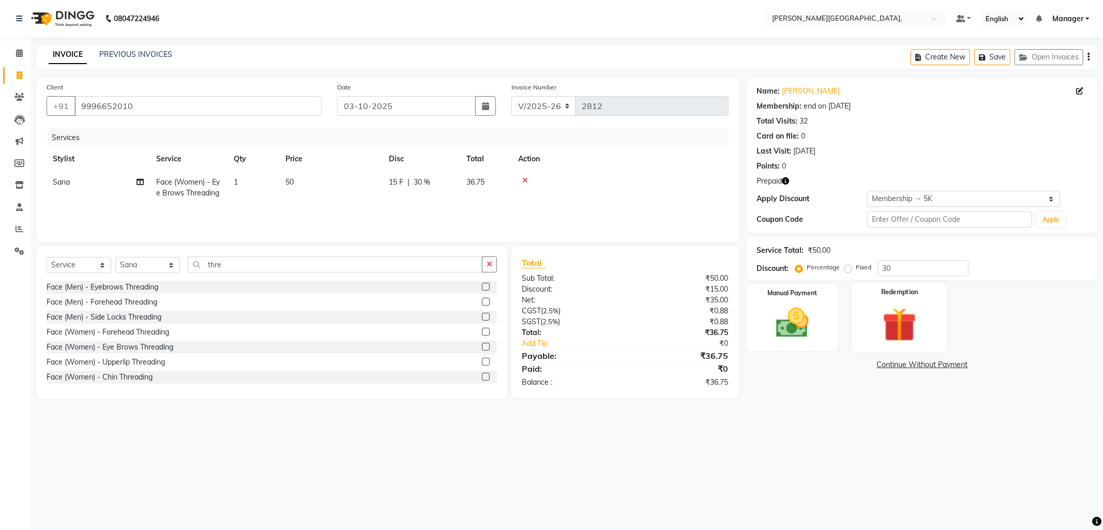
click at [900, 312] on img at bounding box center [899, 324] width 55 height 42
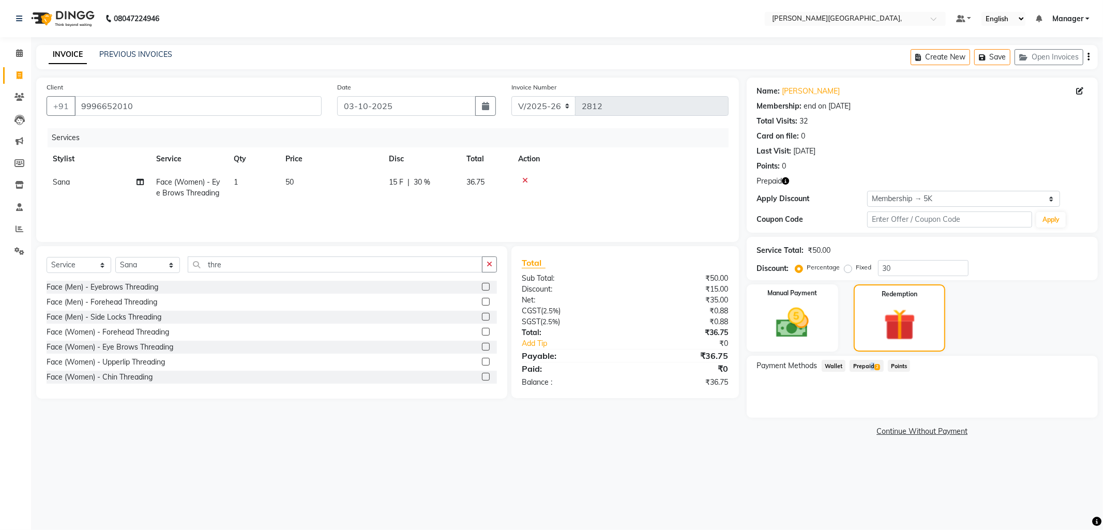
click at [869, 368] on span "Prepaid 2" at bounding box center [866, 366] width 34 height 12
click at [482, 332] on label at bounding box center [486, 332] width 8 height 8
click at [482, 332] on input "checkbox" at bounding box center [485, 332] width 7 height 7
checkbox input "true"
type input "2569.2"
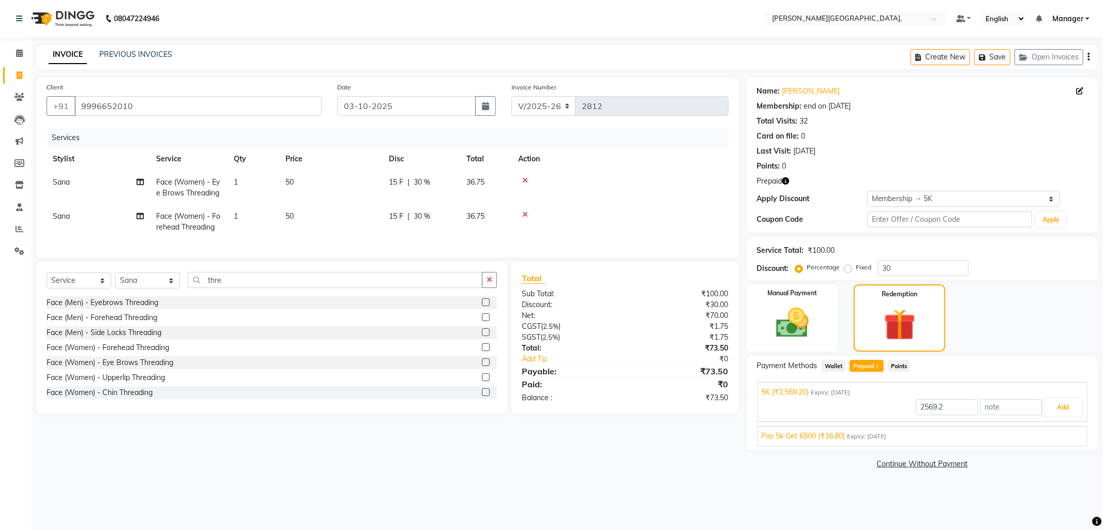
checkbox input "false"
click at [234, 288] on input "thre" at bounding box center [335, 280] width 295 height 16
type input "t"
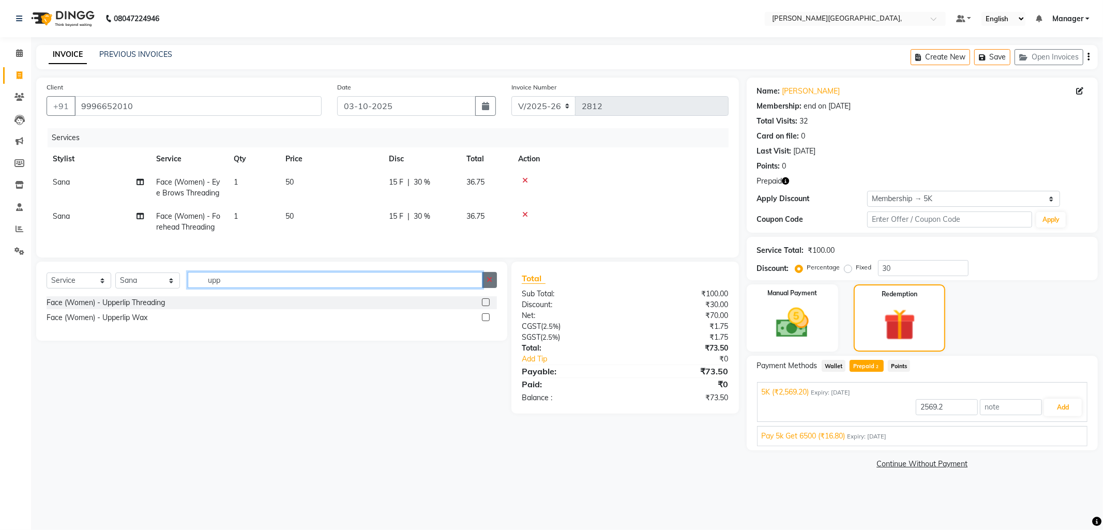
type input "upp"
click at [485, 321] on label at bounding box center [486, 317] width 8 height 8
click at [485, 321] on input "checkbox" at bounding box center [485, 317] width 7 height 7
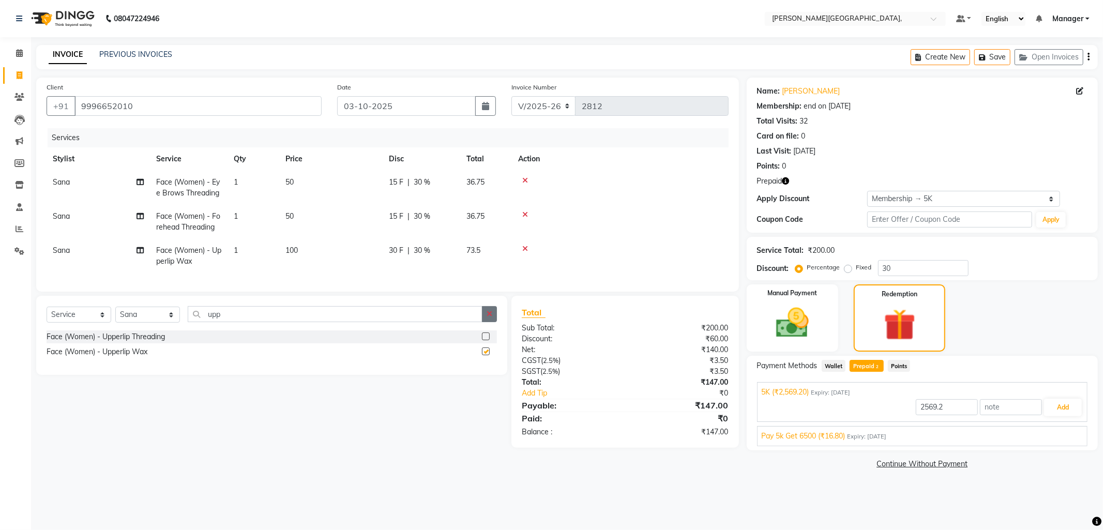
checkbox input "false"
click at [230, 322] on input "upp" at bounding box center [335, 314] width 295 height 16
type input "u"
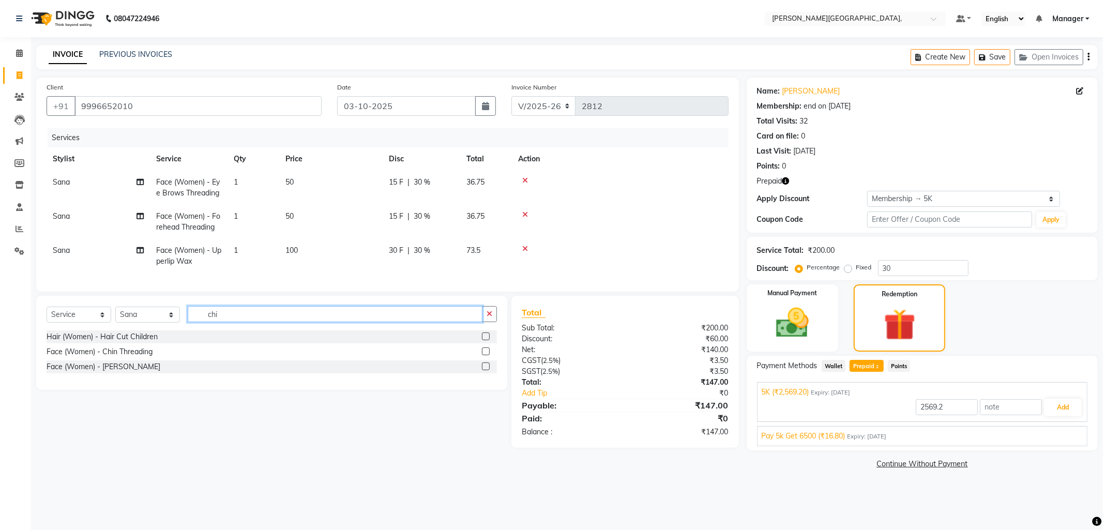
type input "chi"
click at [485, 370] on label at bounding box center [486, 366] width 8 height 8
click at [485, 370] on input "checkbox" at bounding box center [485, 366] width 7 height 7
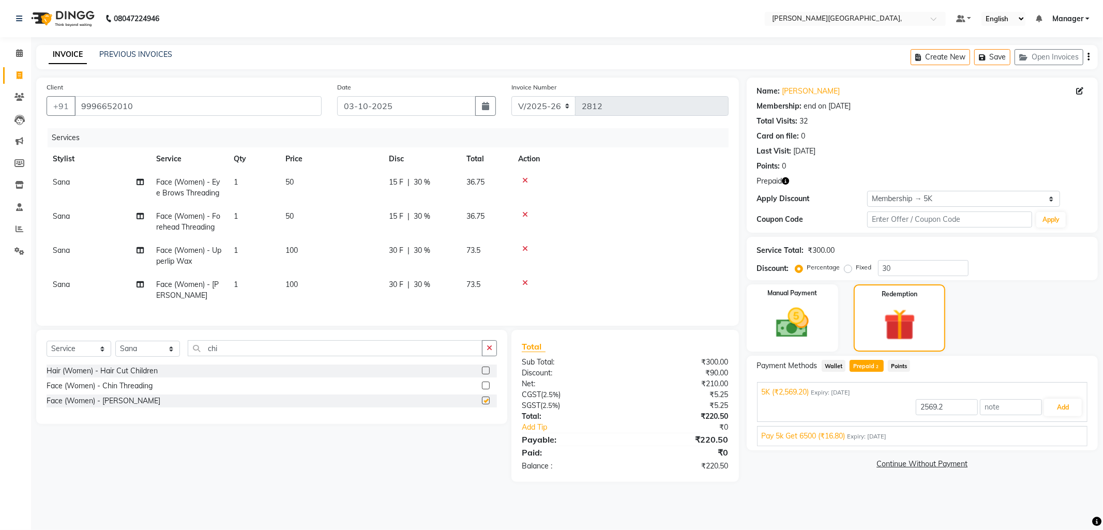
checkbox input "false"
click at [229, 356] on input "chi" at bounding box center [335, 348] width 295 height 16
type input "c"
type input "sid"
click at [487, 404] on label at bounding box center [486, 401] width 8 height 8
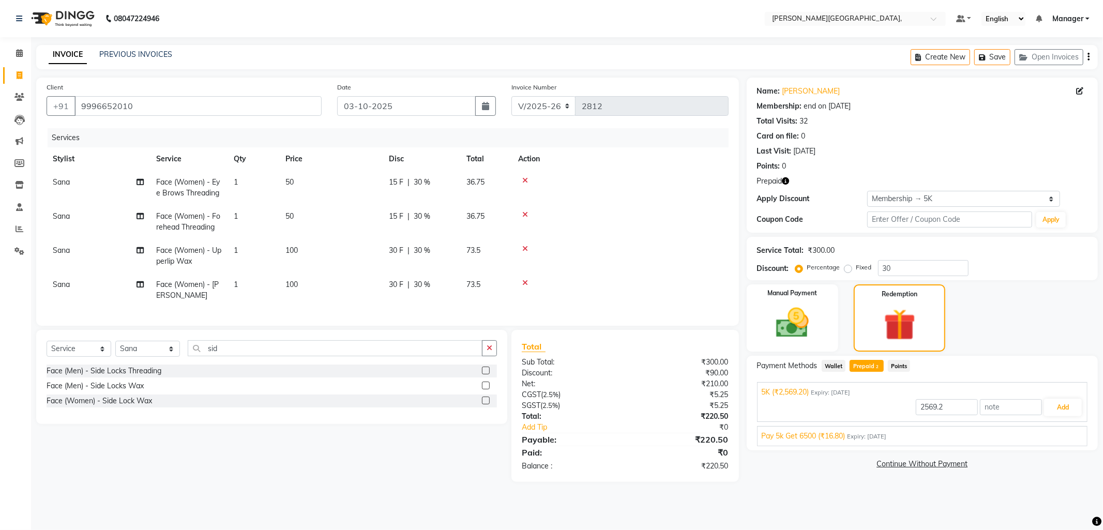
click at [487, 404] on input "checkbox" at bounding box center [485, 401] width 7 height 7
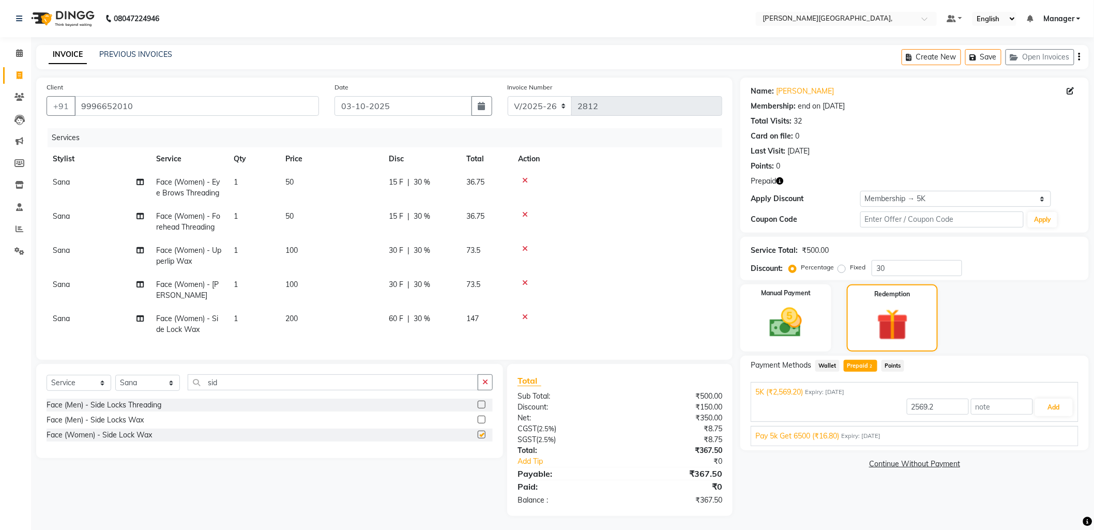
checkbox input "false"
click at [421, 175] on span "30 %" at bounding box center [422, 180] width 17 height 11
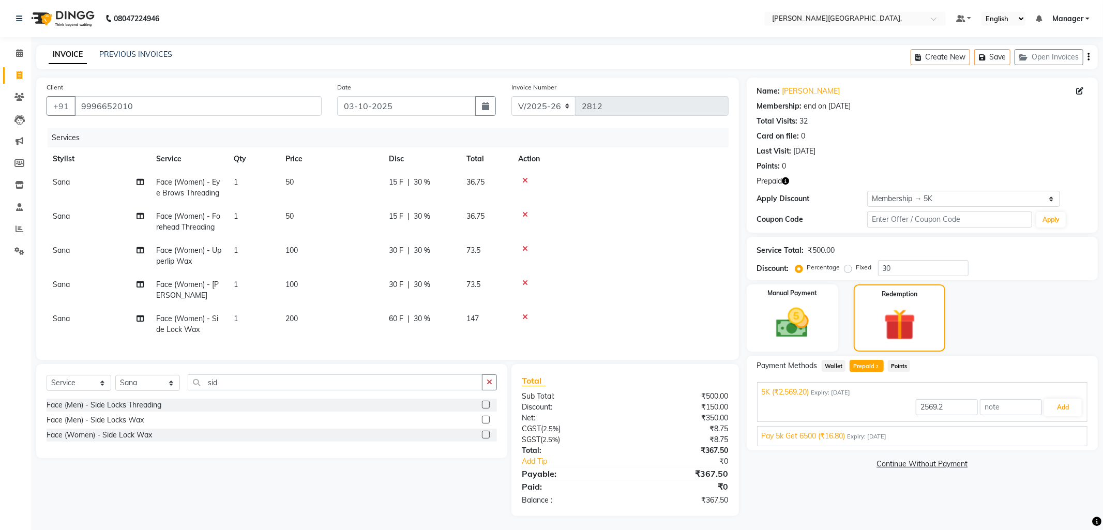
select select "83621"
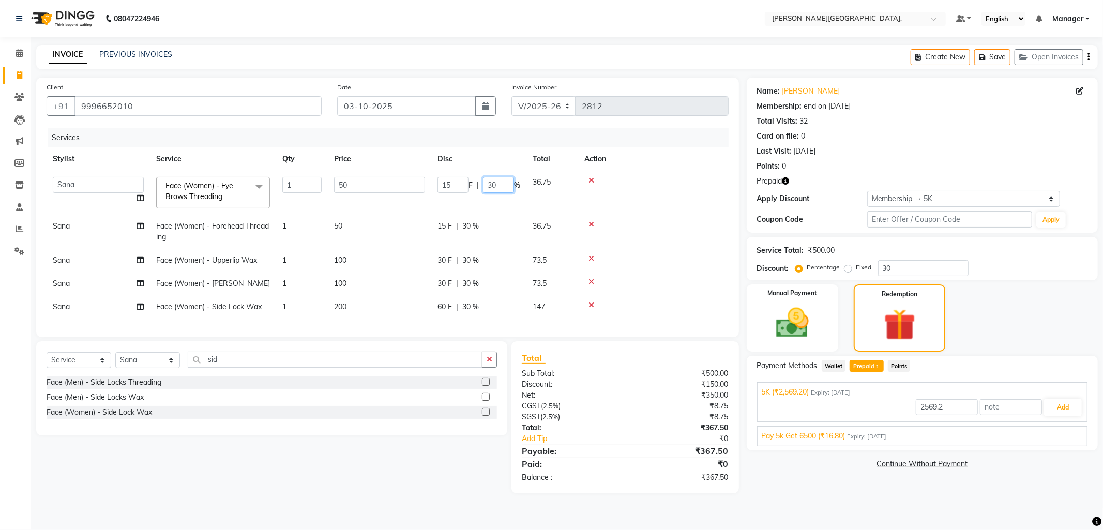
click at [502, 187] on input "30" at bounding box center [498, 185] width 31 height 16
type input "3"
click at [469, 235] on tr "Sana Face (Women) - Forehead Threading 1 50 15 F | 30 % 36.75" at bounding box center [388, 232] width 682 height 34
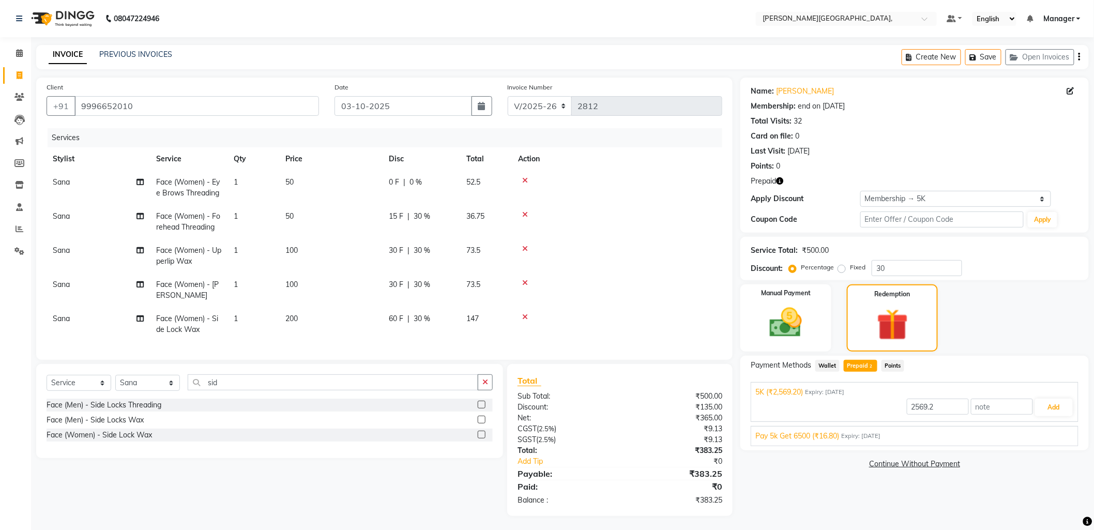
click at [421, 216] on span "30 %" at bounding box center [422, 216] width 17 height 11
select select "83621"
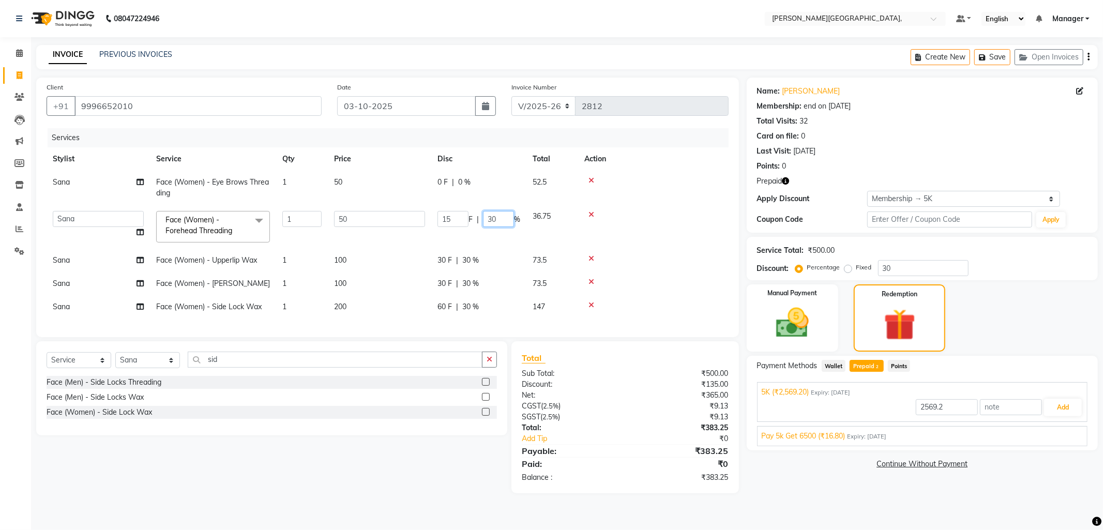
click at [504, 220] on input "30" at bounding box center [498, 219] width 31 height 16
type input "3"
click at [494, 252] on tr "Sana Face (Women) - Upperlip Wax 1 100 30 F | 30 % 73.5" at bounding box center [388, 260] width 682 height 23
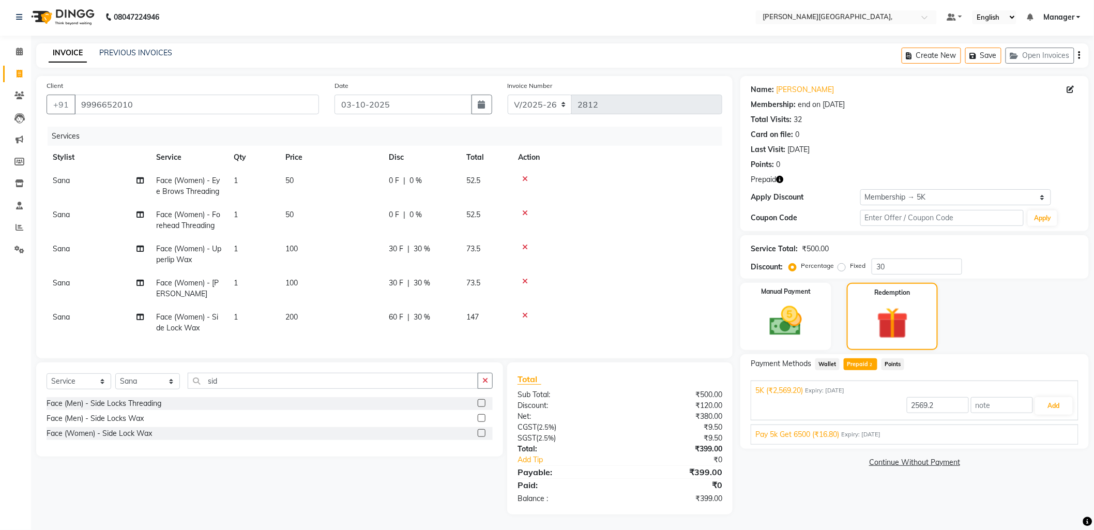
scroll to position [9, 0]
click at [776, 302] on img at bounding box center [785, 321] width 55 height 39
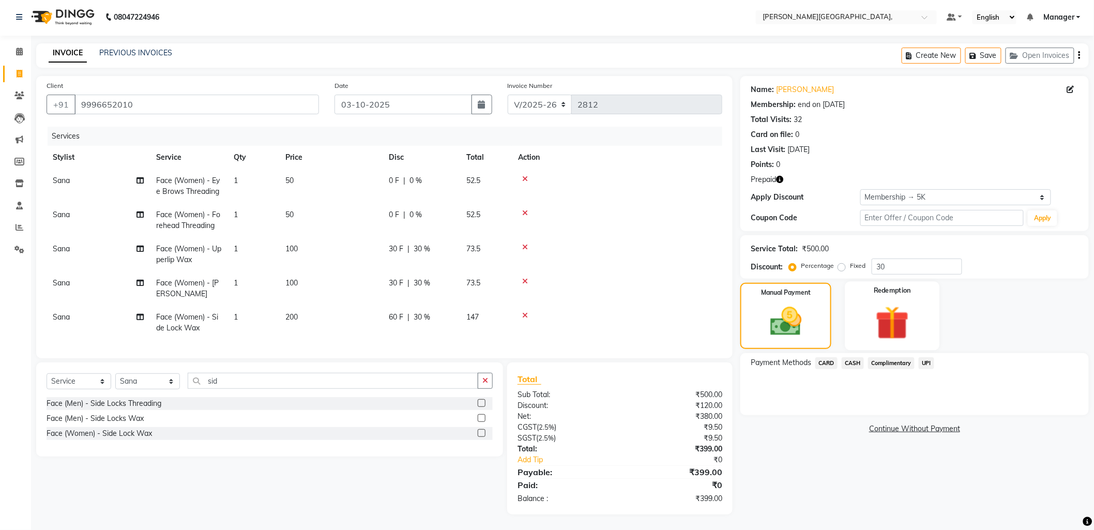
click at [872, 302] on img at bounding box center [892, 323] width 55 height 42
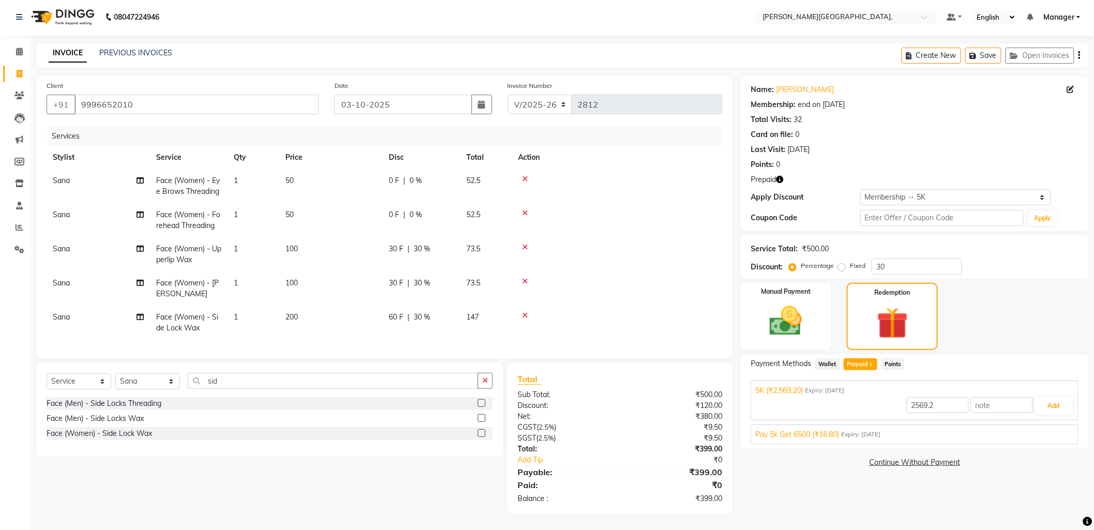
click at [854, 361] on span "Prepaid 2" at bounding box center [861, 364] width 34 height 12
type input "399"
click at [1040, 400] on button "Add" at bounding box center [1054, 406] width 38 height 18
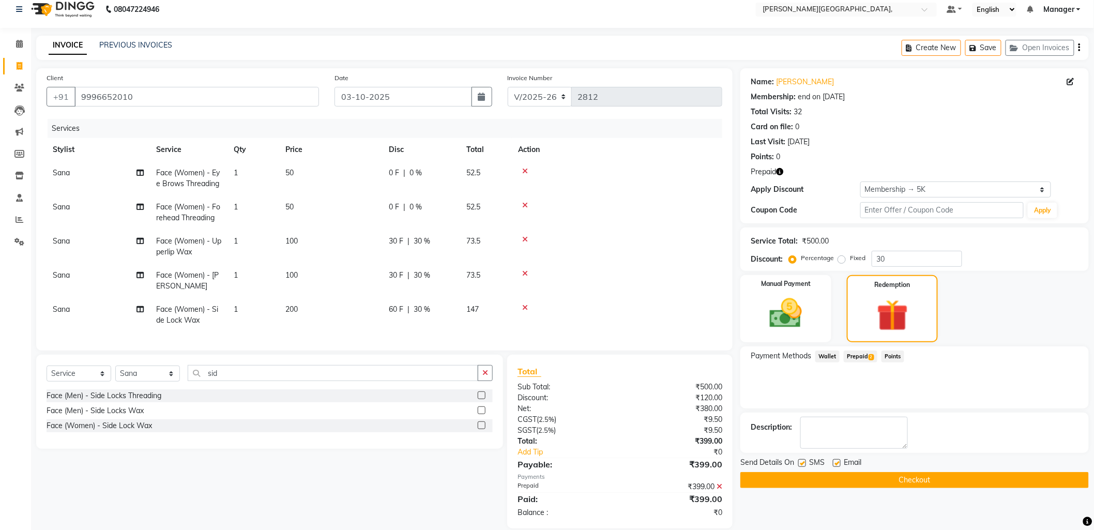
click at [898, 479] on button "Checkout" at bounding box center [914, 480] width 348 height 16
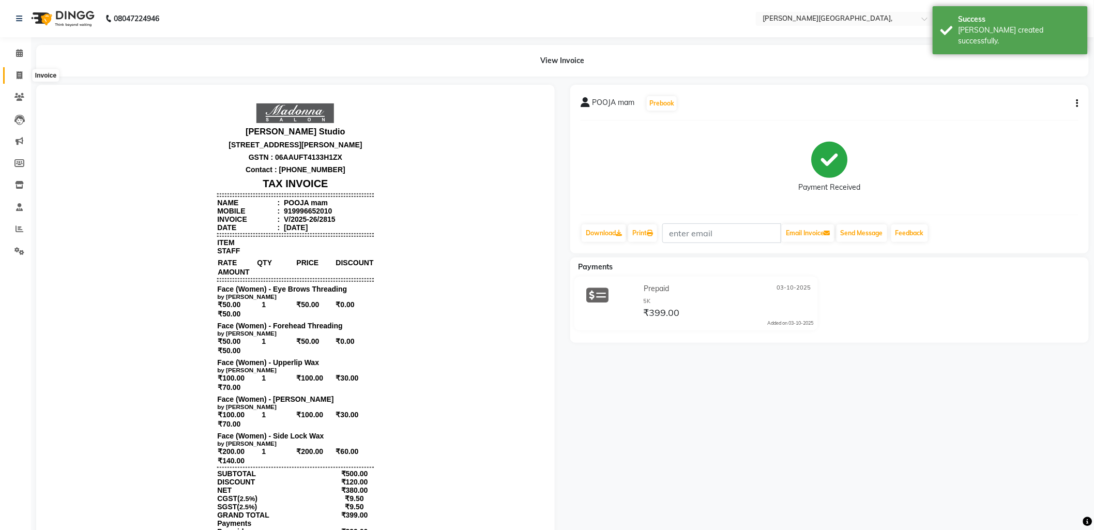
click at [18, 74] on icon at bounding box center [20, 75] width 6 height 8
select select "6483"
select select "service"
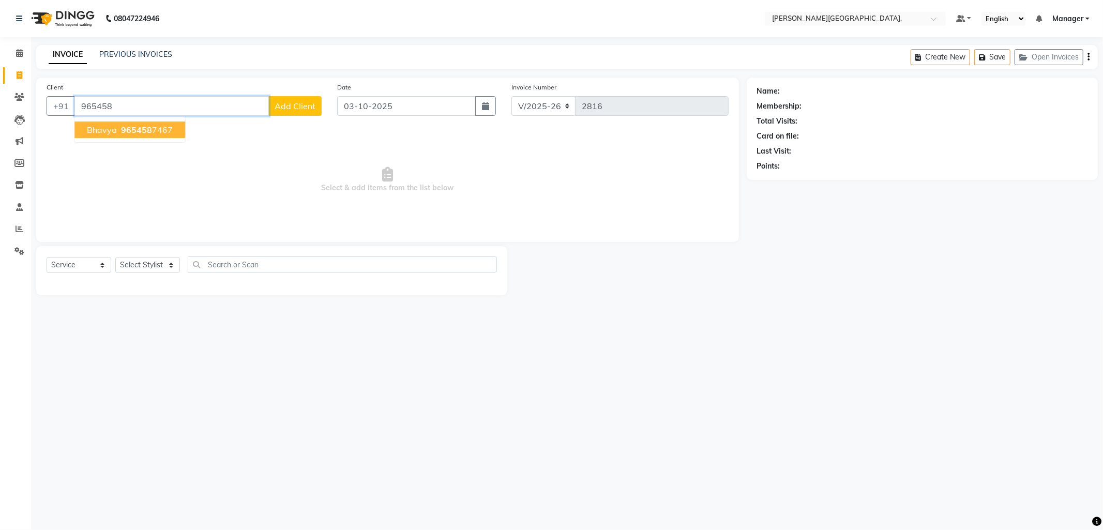
click at [150, 133] on ngb-highlight "965458 7467" at bounding box center [146, 130] width 54 height 10
type input "9654587467"
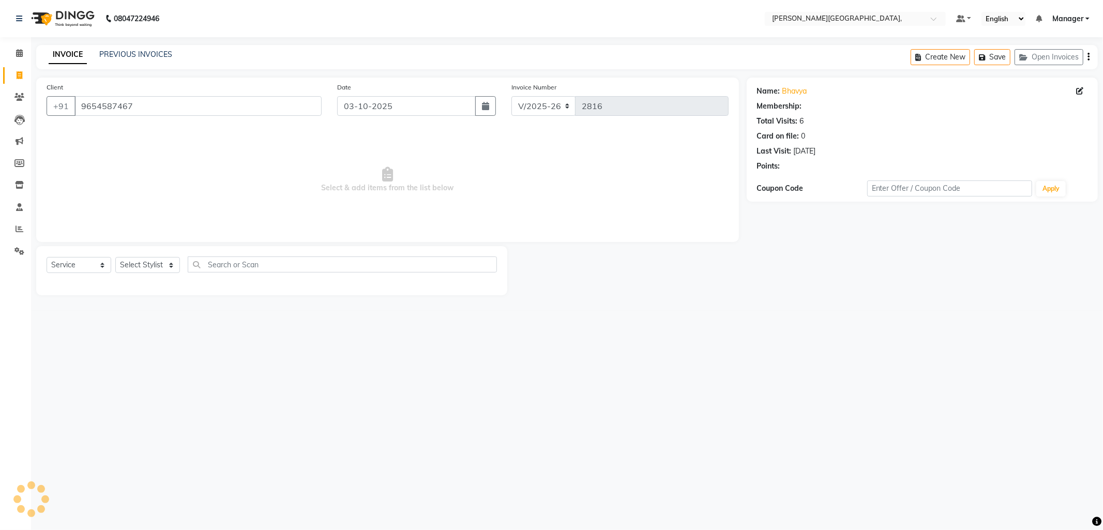
select select "1: Object"
click at [166, 266] on select "Select Stylist [PERSON_NAME] [PERSON_NAME] nails Manager [PERSON_NAME]" at bounding box center [147, 265] width 65 height 16
select select "93598"
click at [115, 257] on select "Select Stylist [PERSON_NAME] [PERSON_NAME] nails Manager [PERSON_NAME]" at bounding box center [147, 265] width 65 height 16
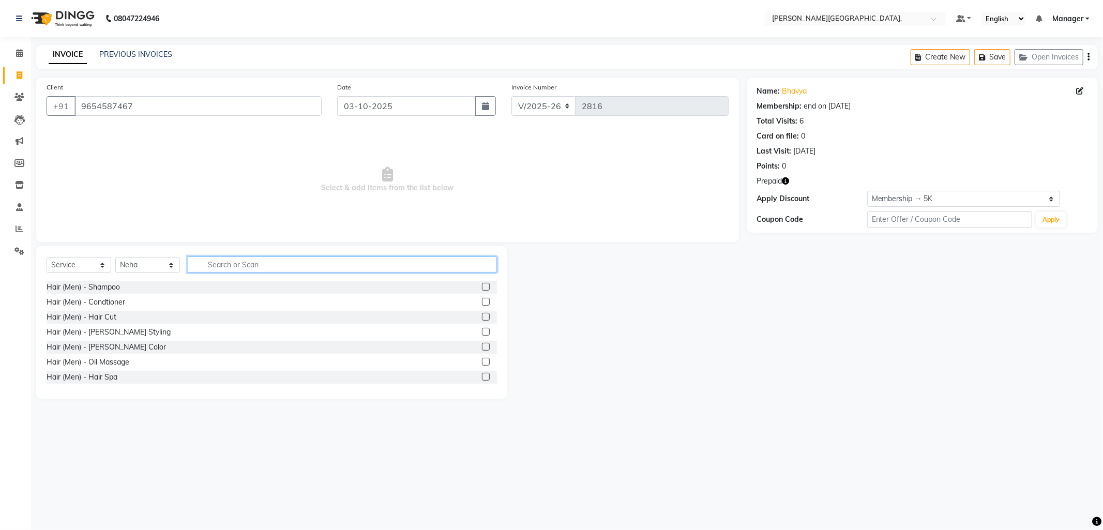
click at [216, 264] on input "text" at bounding box center [342, 264] width 309 height 16
type input "thr"
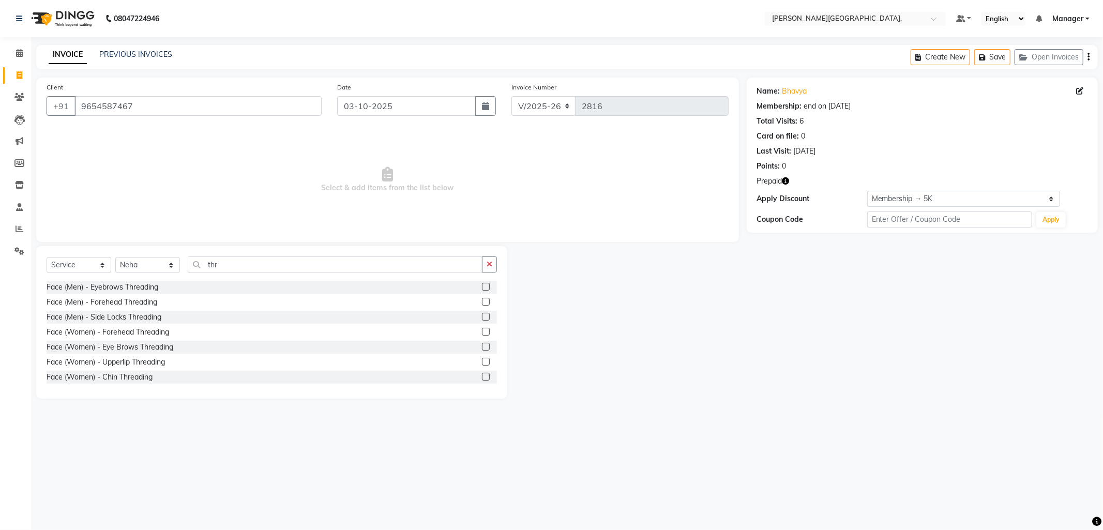
click at [482, 348] on label at bounding box center [486, 347] width 8 height 8
click at [482, 348] on input "checkbox" at bounding box center [485, 347] width 7 height 7
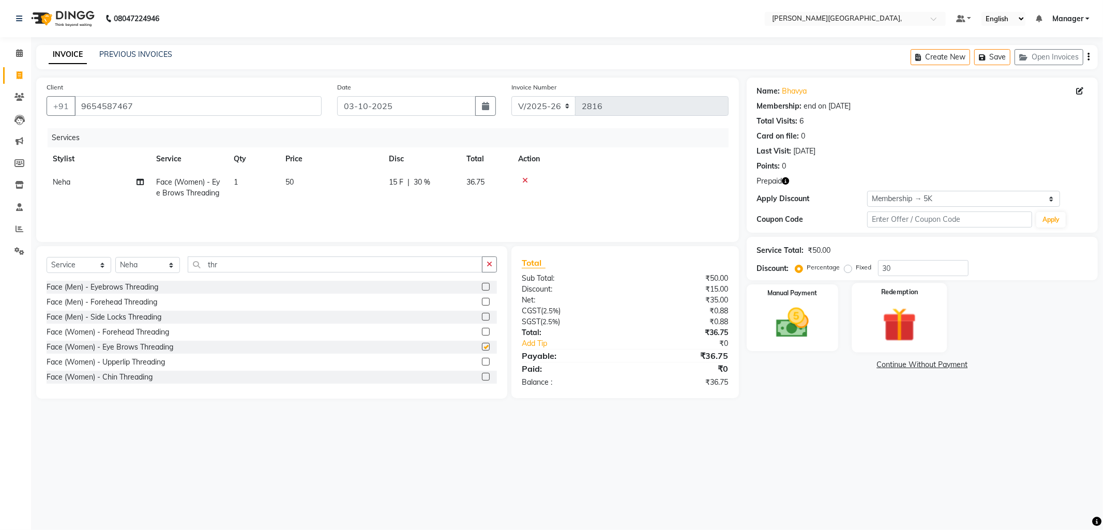
checkbox input "false"
click at [890, 323] on img at bounding box center [899, 324] width 55 height 42
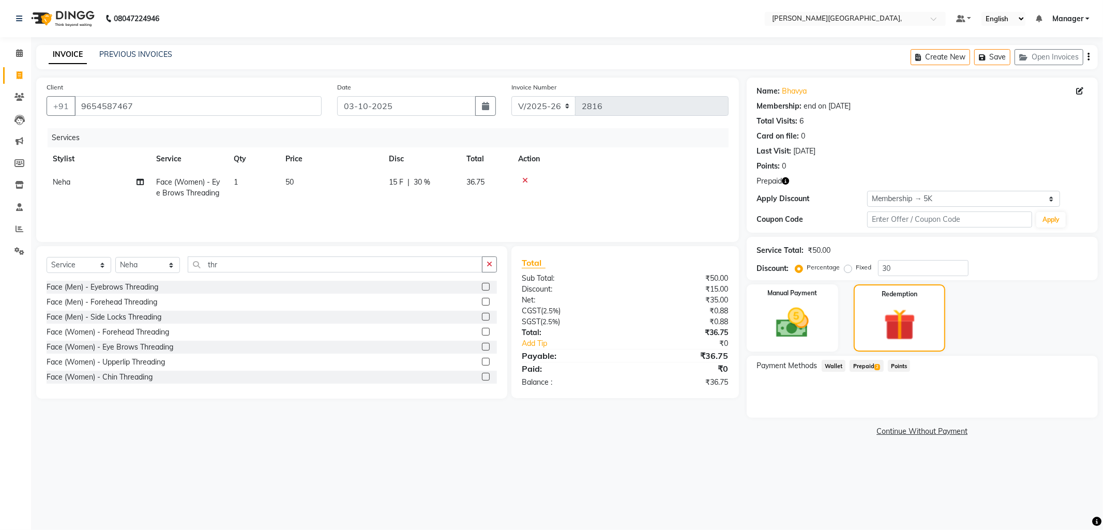
click at [870, 364] on span "Prepaid 2" at bounding box center [866, 366] width 34 height 12
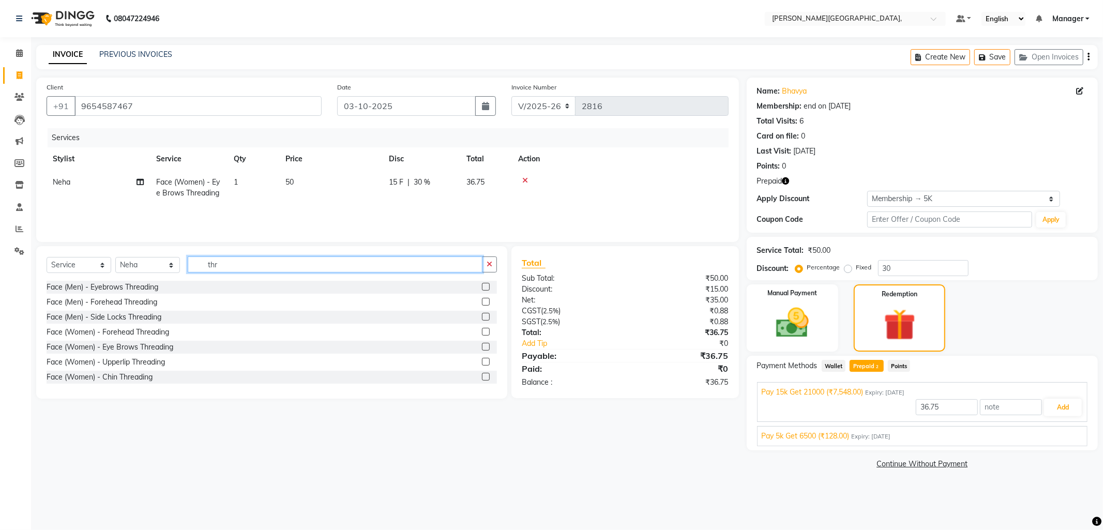
click at [229, 266] on input "thr" at bounding box center [335, 264] width 295 height 16
type input "t"
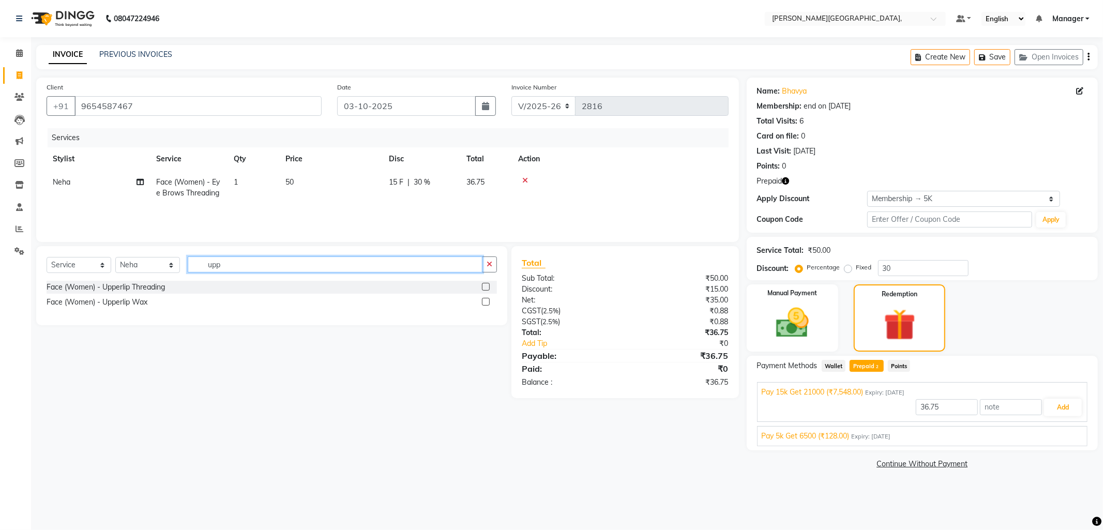
type input "upp"
click at [486, 302] on label at bounding box center [486, 302] width 8 height 8
click at [486, 302] on input "checkbox" at bounding box center [485, 302] width 7 height 7
checkbox input "true"
type input "7548"
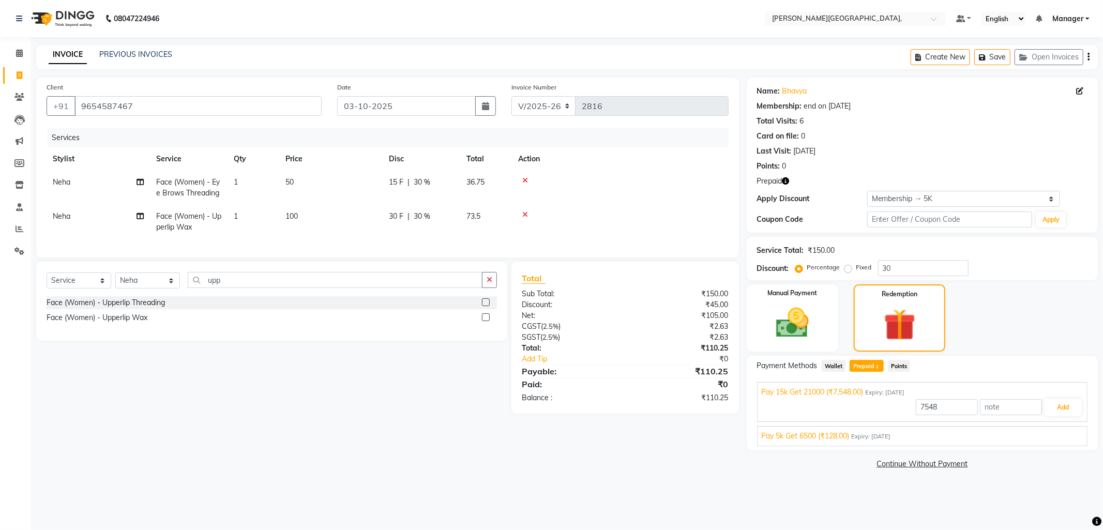
checkbox input "false"
click at [245, 215] on td "1" at bounding box center [253, 222] width 52 height 34
select select "93598"
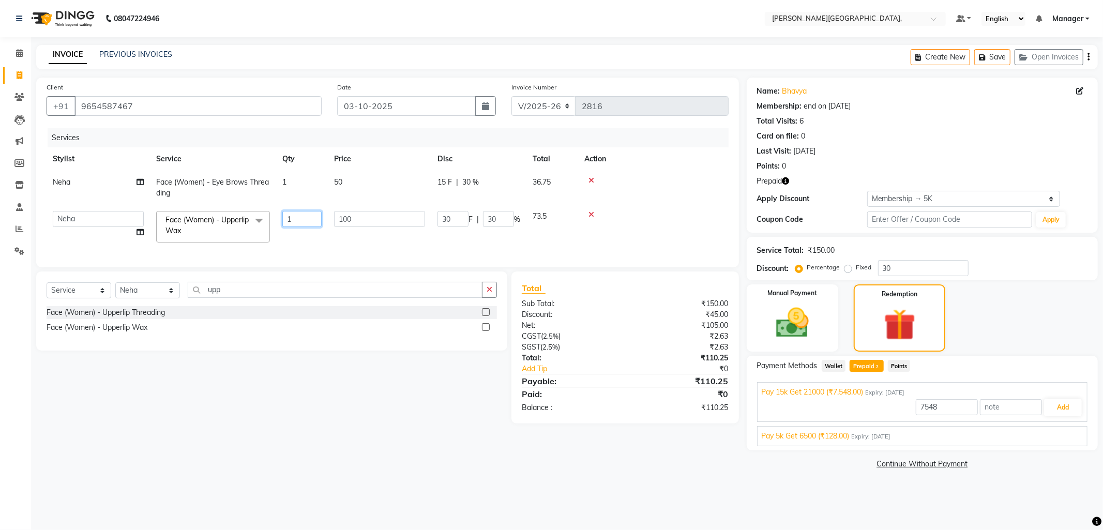
click at [294, 220] on input "1" at bounding box center [301, 219] width 39 height 16
type input "2"
drag, startPoint x: 291, startPoint y: 229, endPoint x: 285, endPoint y: 227, distance: 5.9
click at [290, 230] on tr "Anil Arjun Aslam gungun nails Manager Neha Sana shahrukh Face (Women) - Upperli…" at bounding box center [388, 227] width 682 height 44
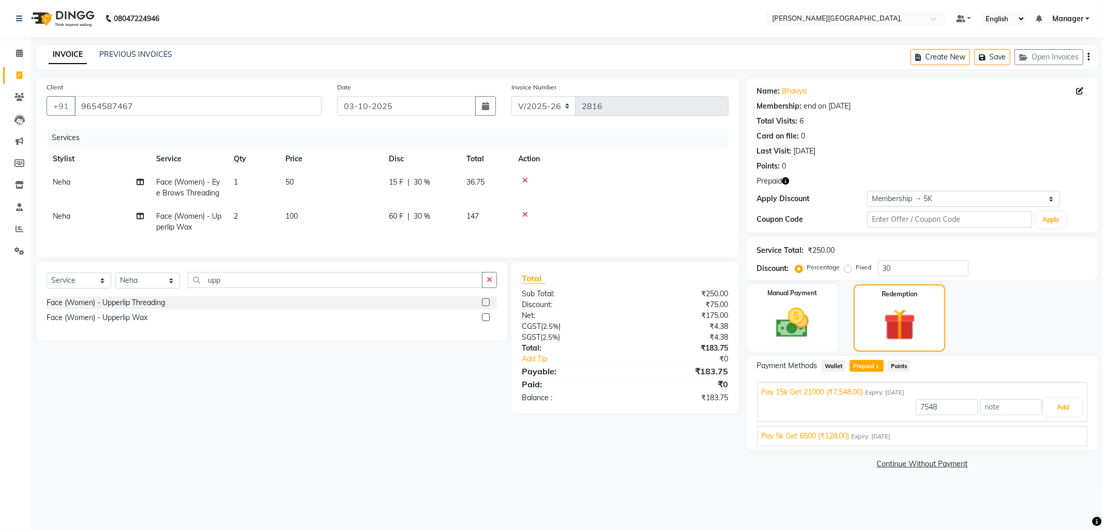
click at [526, 177] on icon at bounding box center [525, 180] width 6 height 7
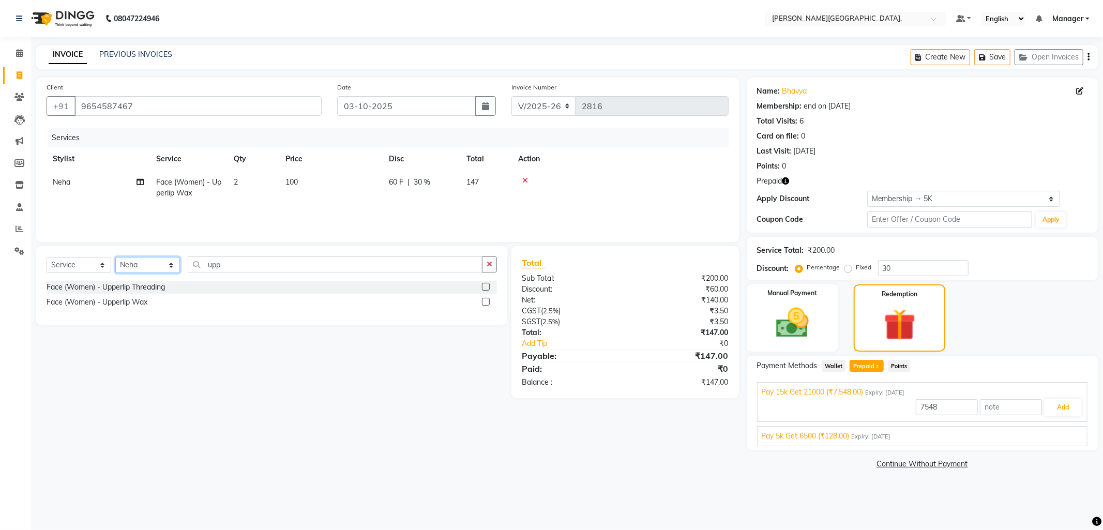
click at [170, 264] on select "Select Stylist [PERSON_NAME] [PERSON_NAME] nails Manager [PERSON_NAME]" at bounding box center [147, 265] width 65 height 16
select select "49451"
click at [115, 257] on select "Select Stylist [PERSON_NAME] [PERSON_NAME] nails Manager [PERSON_NAME]" at bounding box center [147, 265] width 65 height 16
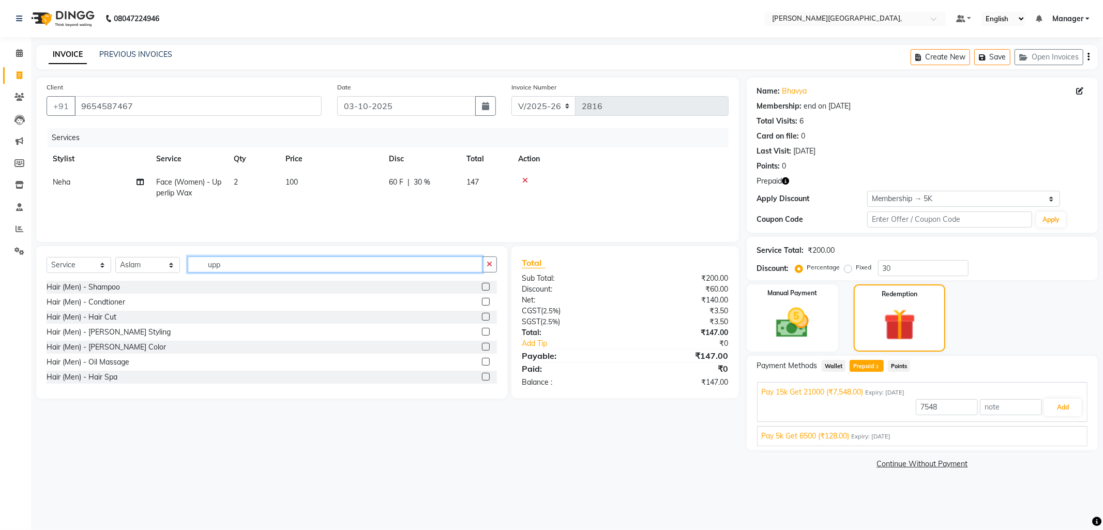
click at [231, 265] on input "upp" at bounding box center [335, 264] width 295 height 16
type input "u"
type input "glo"
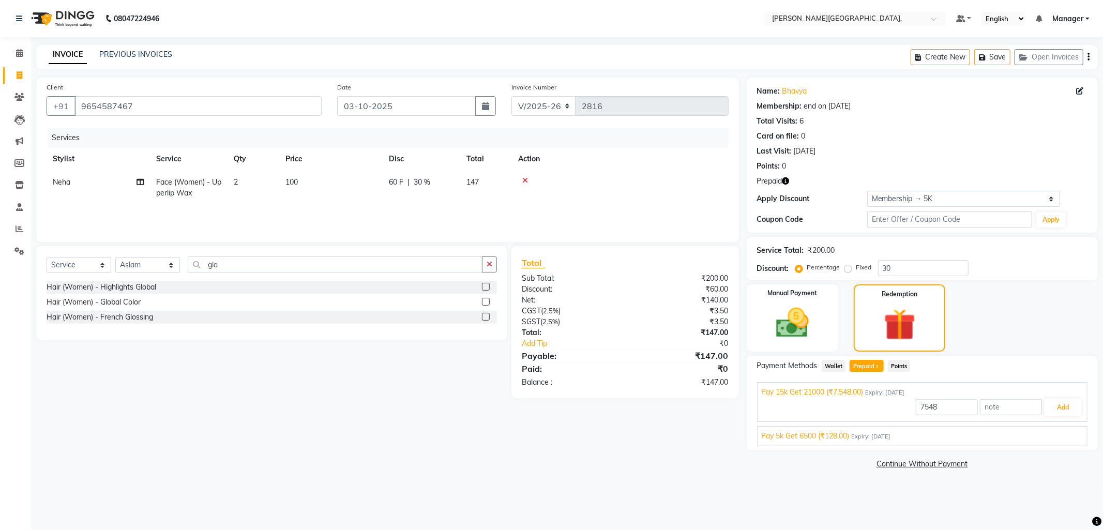
click at [486, 299] on label at bounding box center [486, 302] width 8 height 8
click at [486, 299] on input "checkbox" at bounding box center [485, 302] width 7 height 7
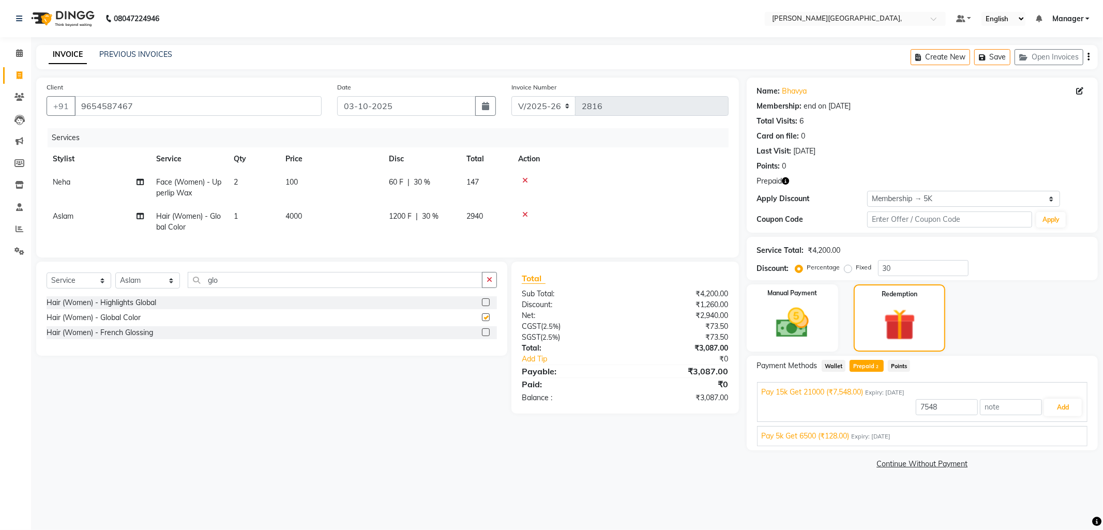
checkbox input "false"
click at [288, 215] on span "4000" at bounding box center [293, 215] width 17 height 9
select select "49451"
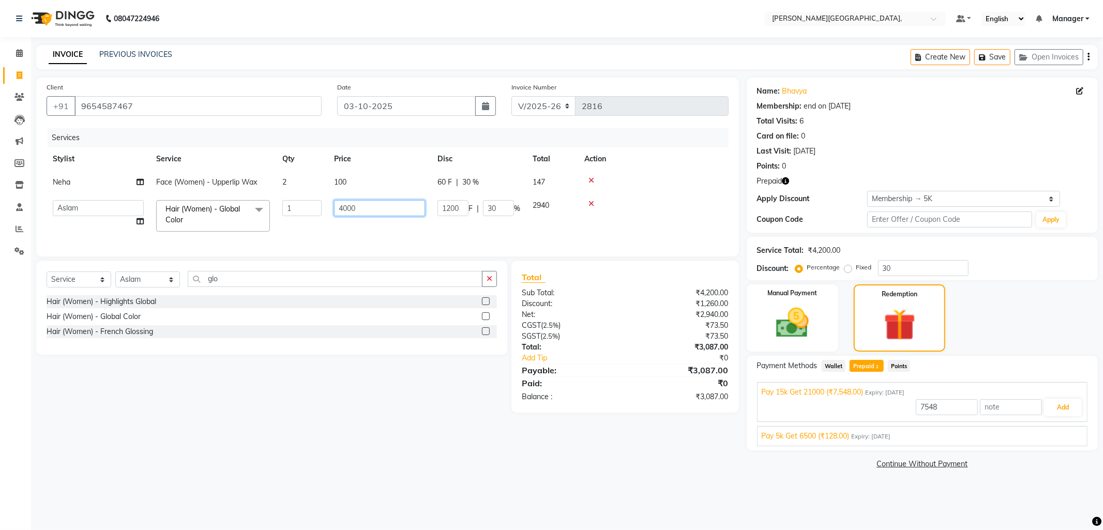
click at [343, 206] on input "4000" at bounding box center [379, 208] width 91 height 16
type input "5000"
click at [420, 441] on div "Client +91 9654587467 Date 03-10-2025 Invoice Number V/2025 V/2025-26 2816 Serv…" at bounding box center [387, 275] width 718 height 394
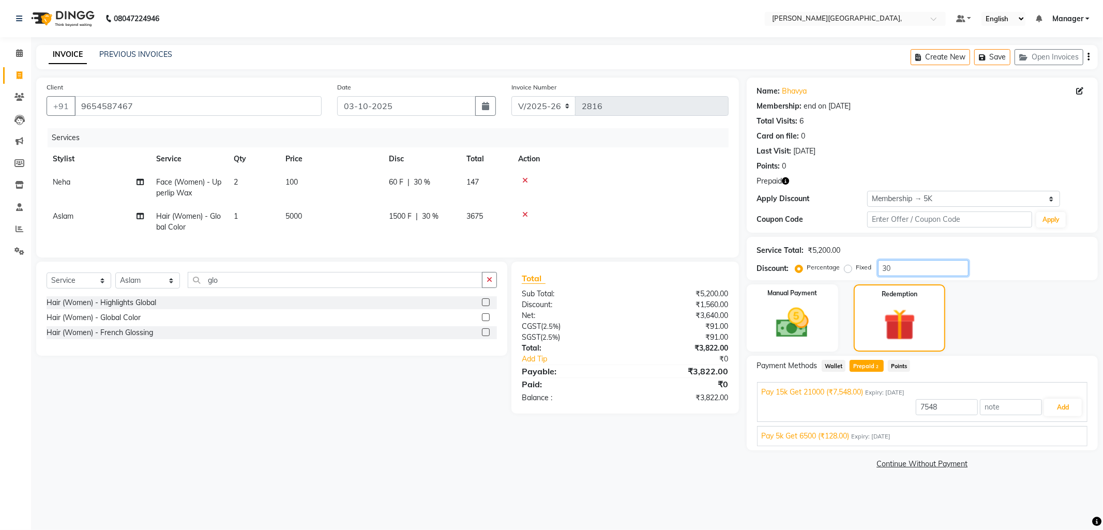
click at [900, 267] on input "30" at bounding box center [923, 268] width 90 height 16
type input "3"
click at [634, 478] on main "INVOICE PREVIOUS INVOICES Create New Save Open Invoices Client +91 9654587467 D…" at bounding box center [567, 266] width 1072 height 442
